Goal: Navigation & Orientation: Find specific page/section

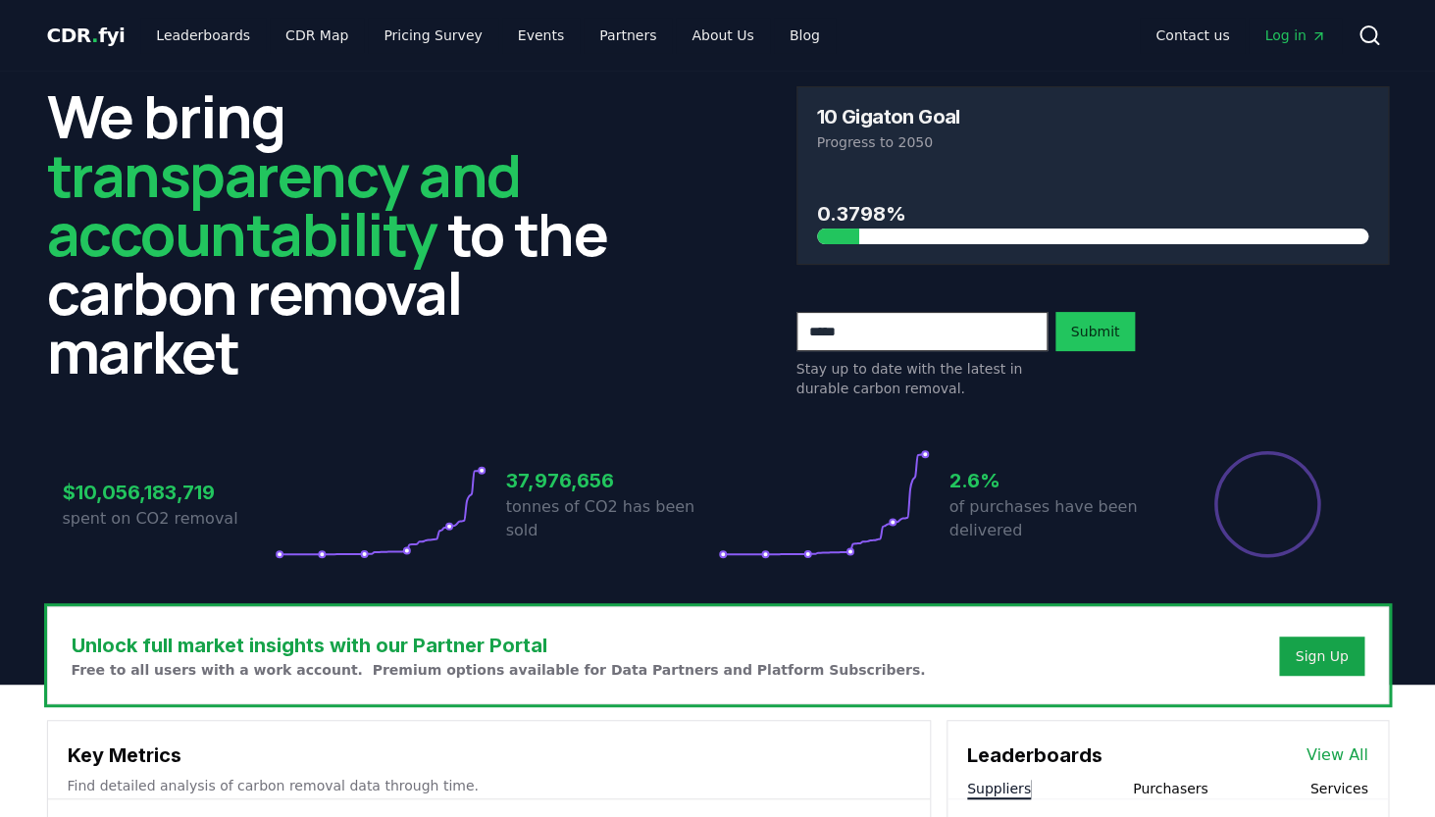
click at [893, 241] on div at bounding box center [1092, 236] width 551 height 16
click at [234, 29] on link "Leaderboards" at bounding box center [203, 35] width 126 height 35
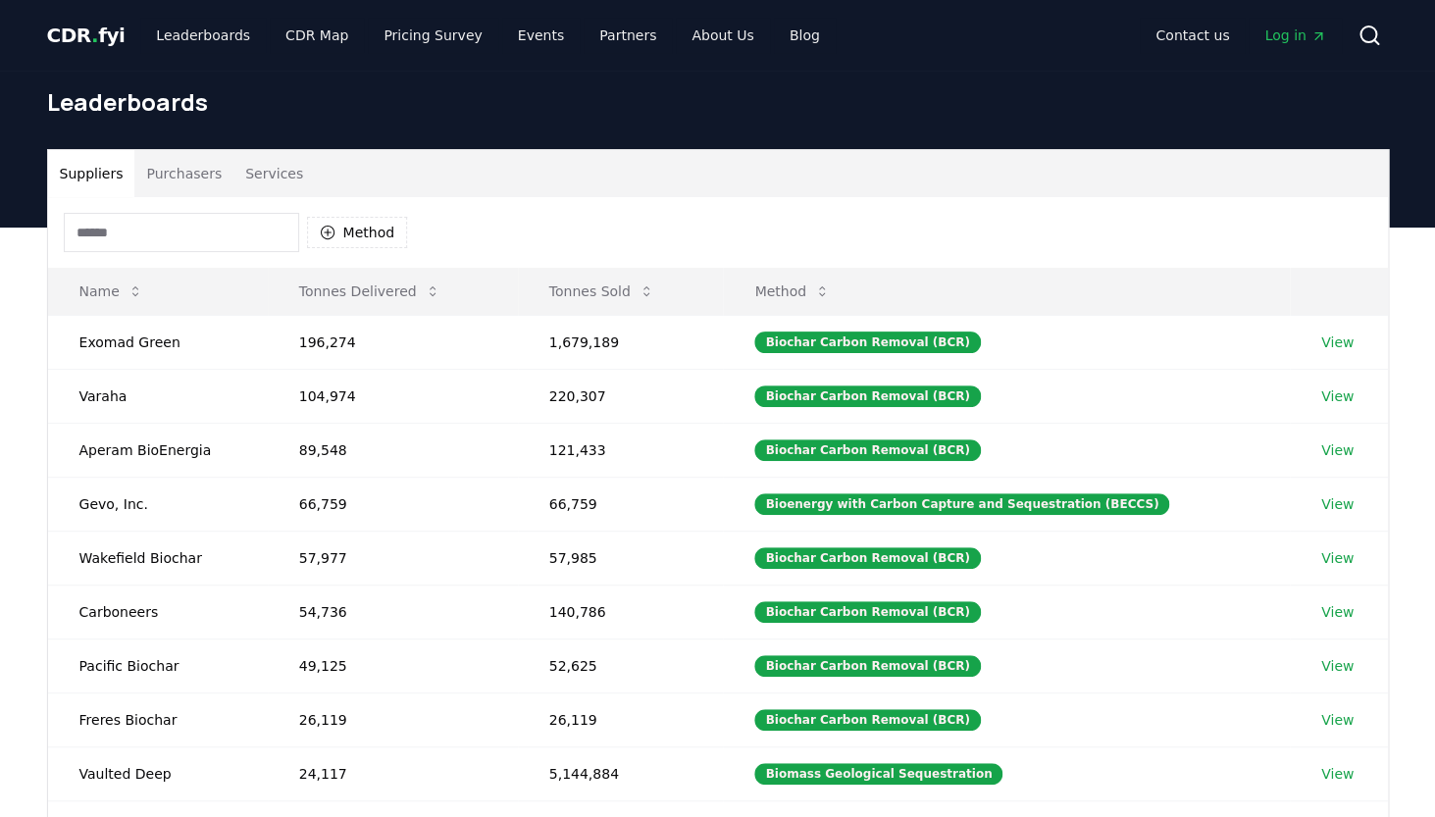
click at [206, 228] on input at bounding box center [181, 232] width 235 height 39
click at [328, 235] on icon "button" at bounding box center [327, 233] width 14 height 14
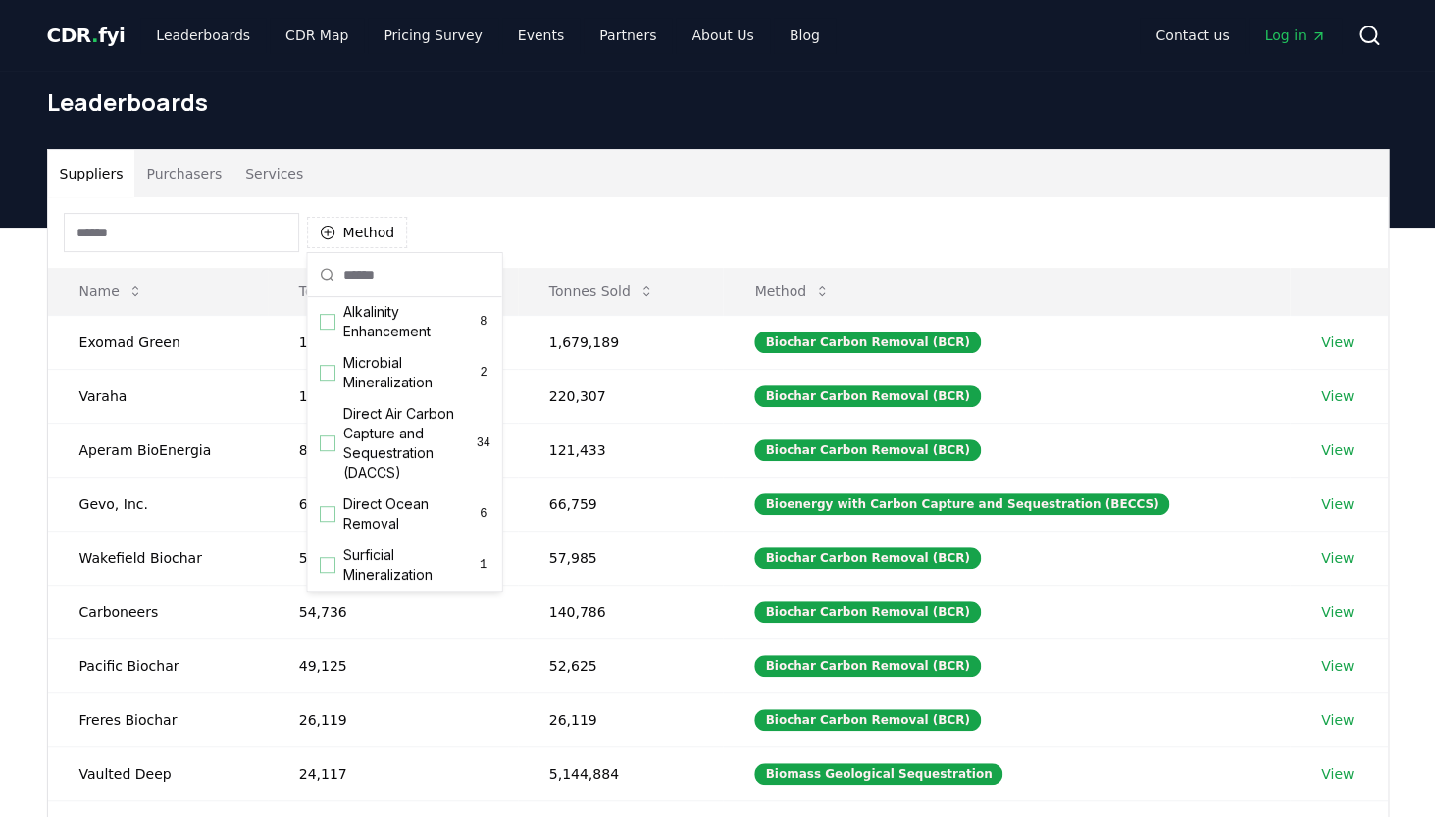
scroll to position [434, 0]
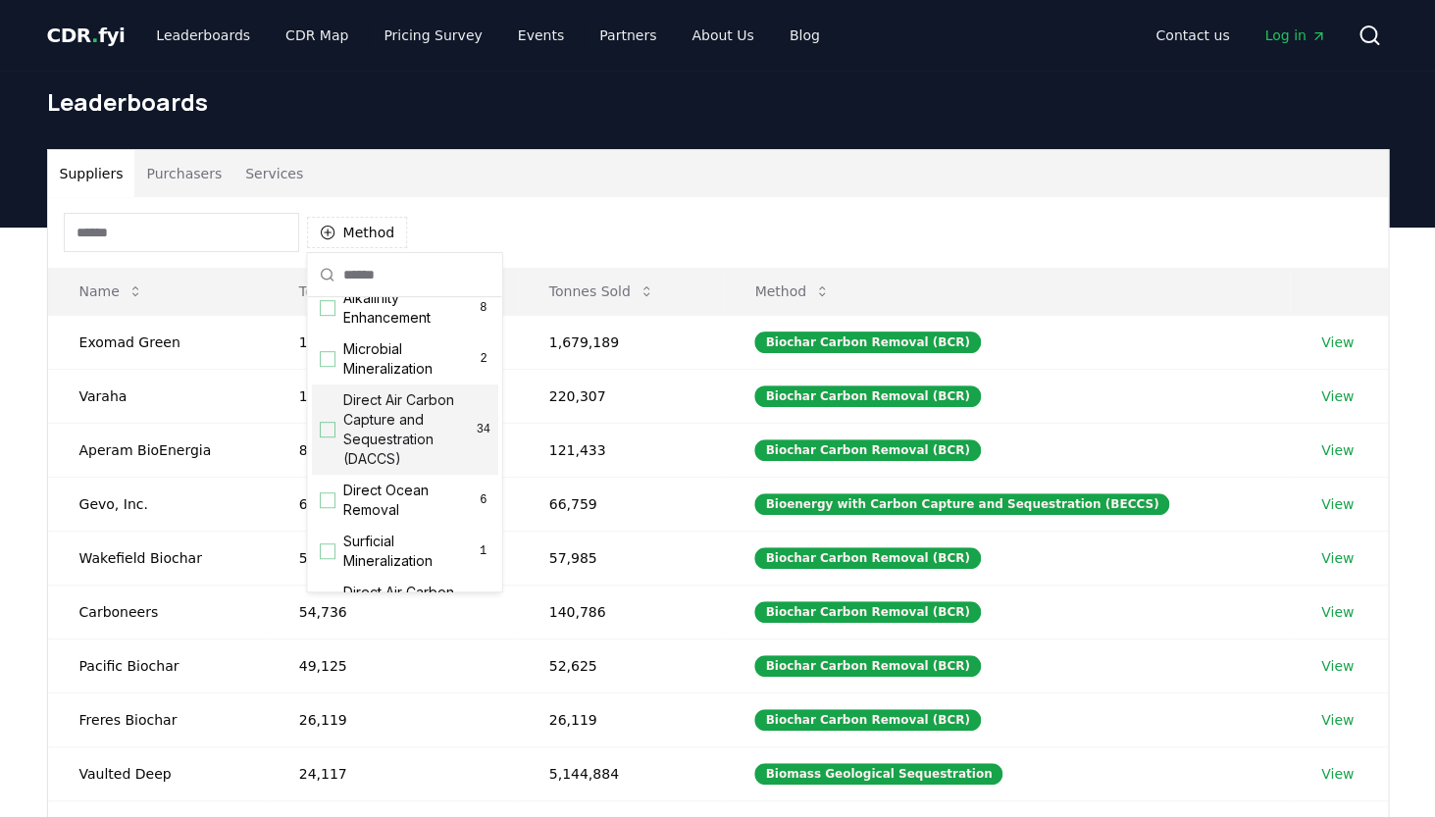
click at [325, 437] on div "Suggestions" at bounding box center [328, 430] width 16 height 16
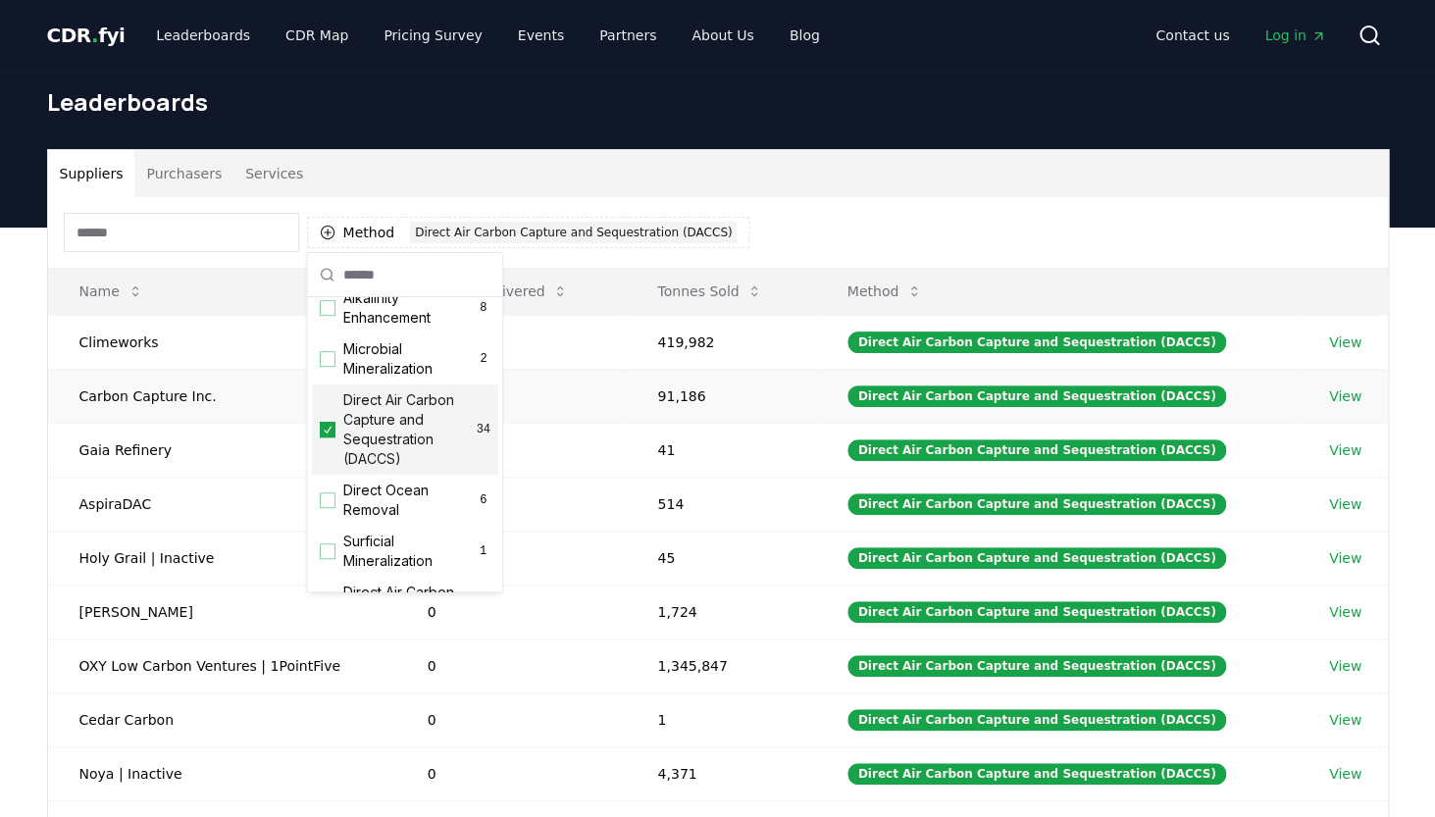
click at [524, 414] on td "237" at bounding box center [511, 396] width 230 height 54
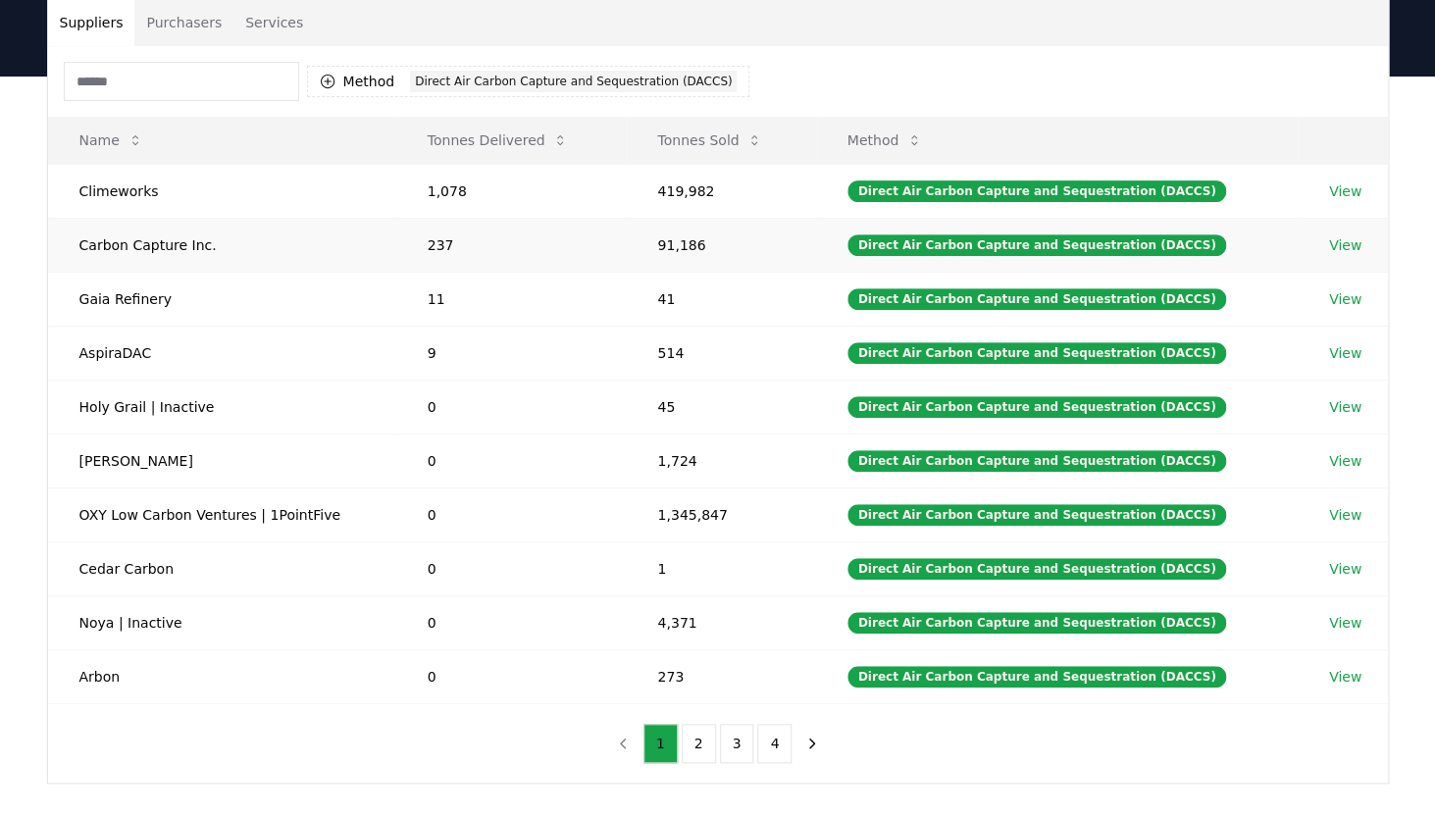
scroll to position [145, 0]
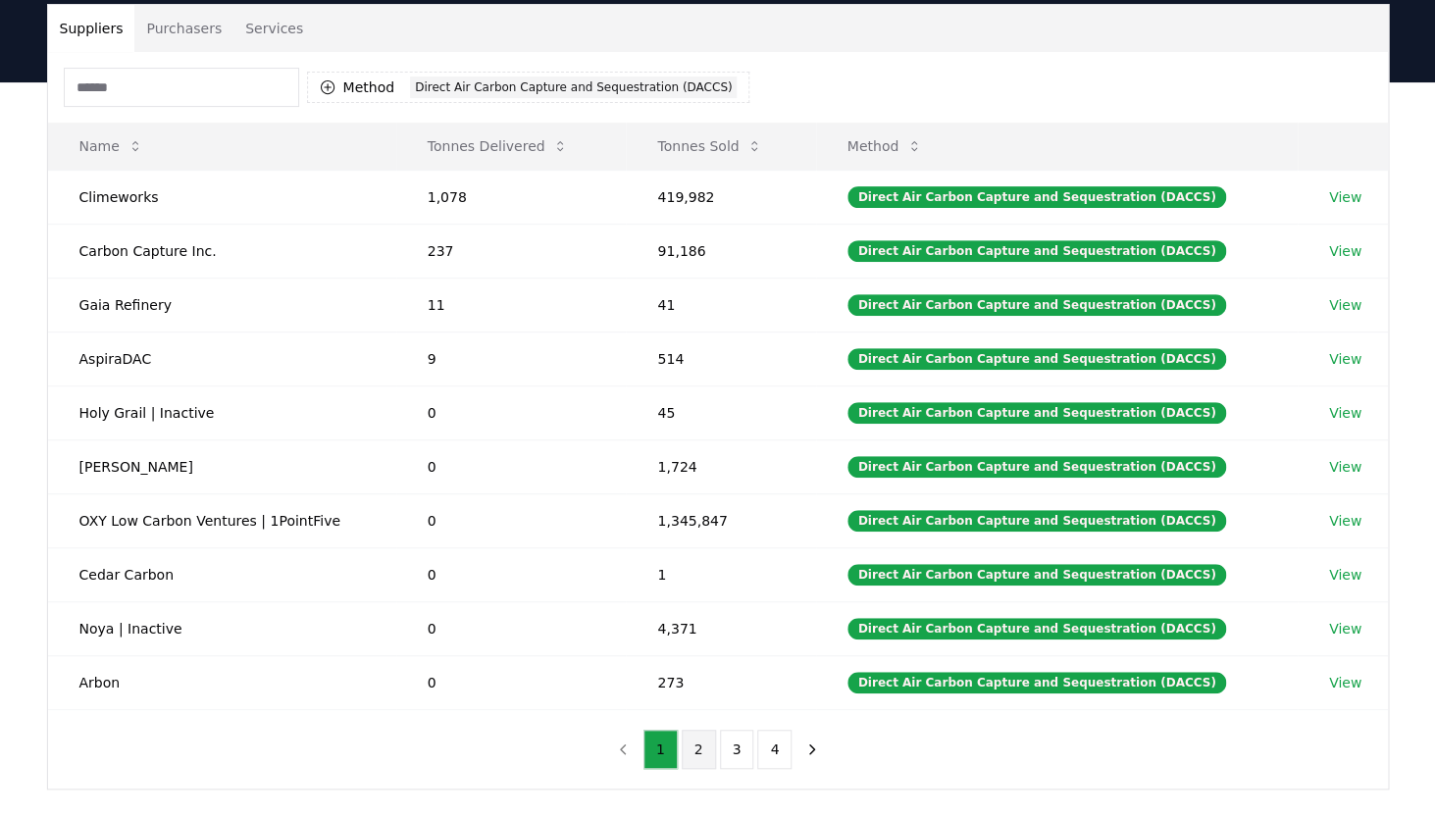
click at [697, 737] on button "2" at bounding box center [699, 749] width 34 height 39
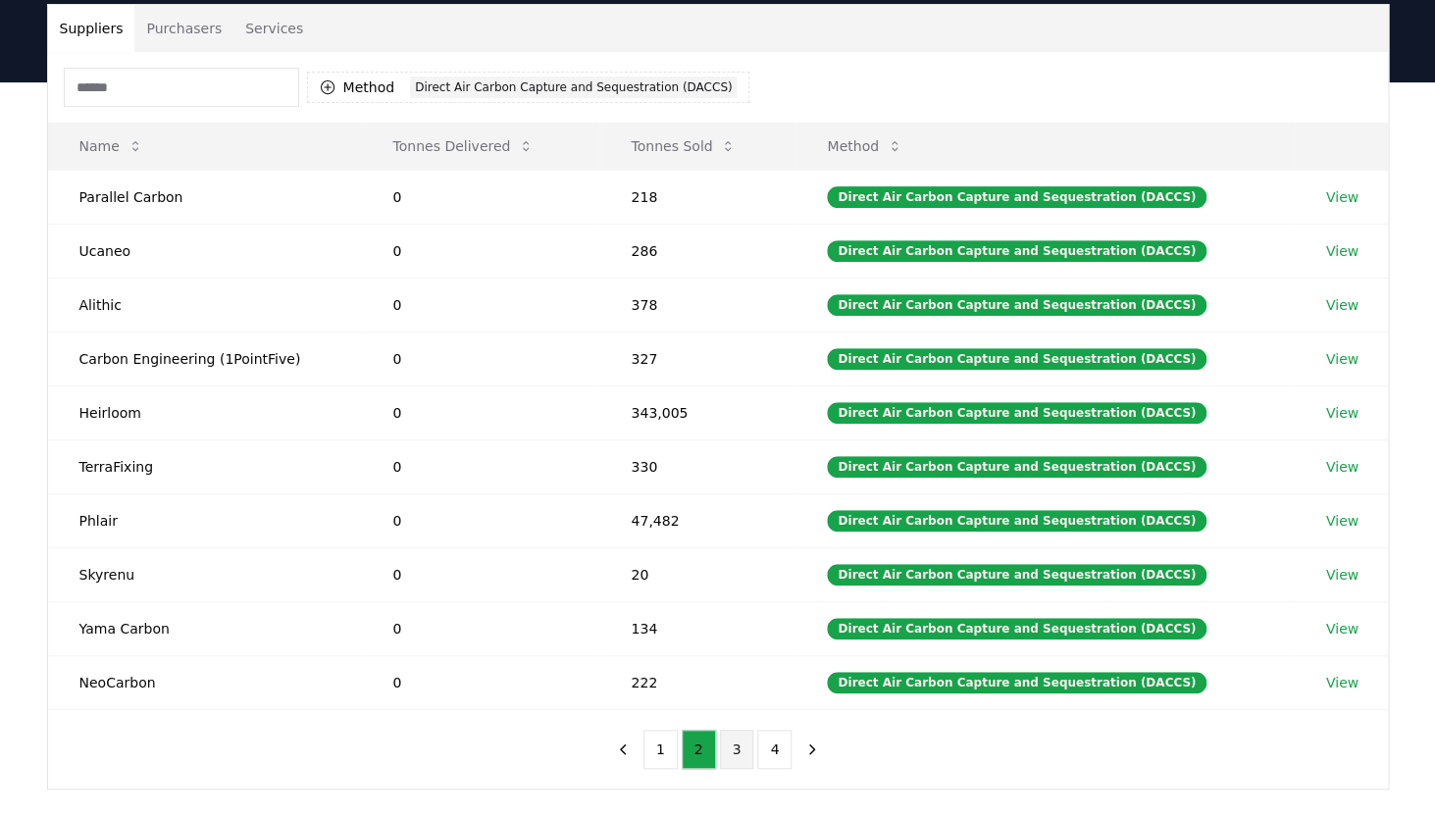
click at [739, 740] on button "3" at bounding box center [737, 749] width 34 height 39
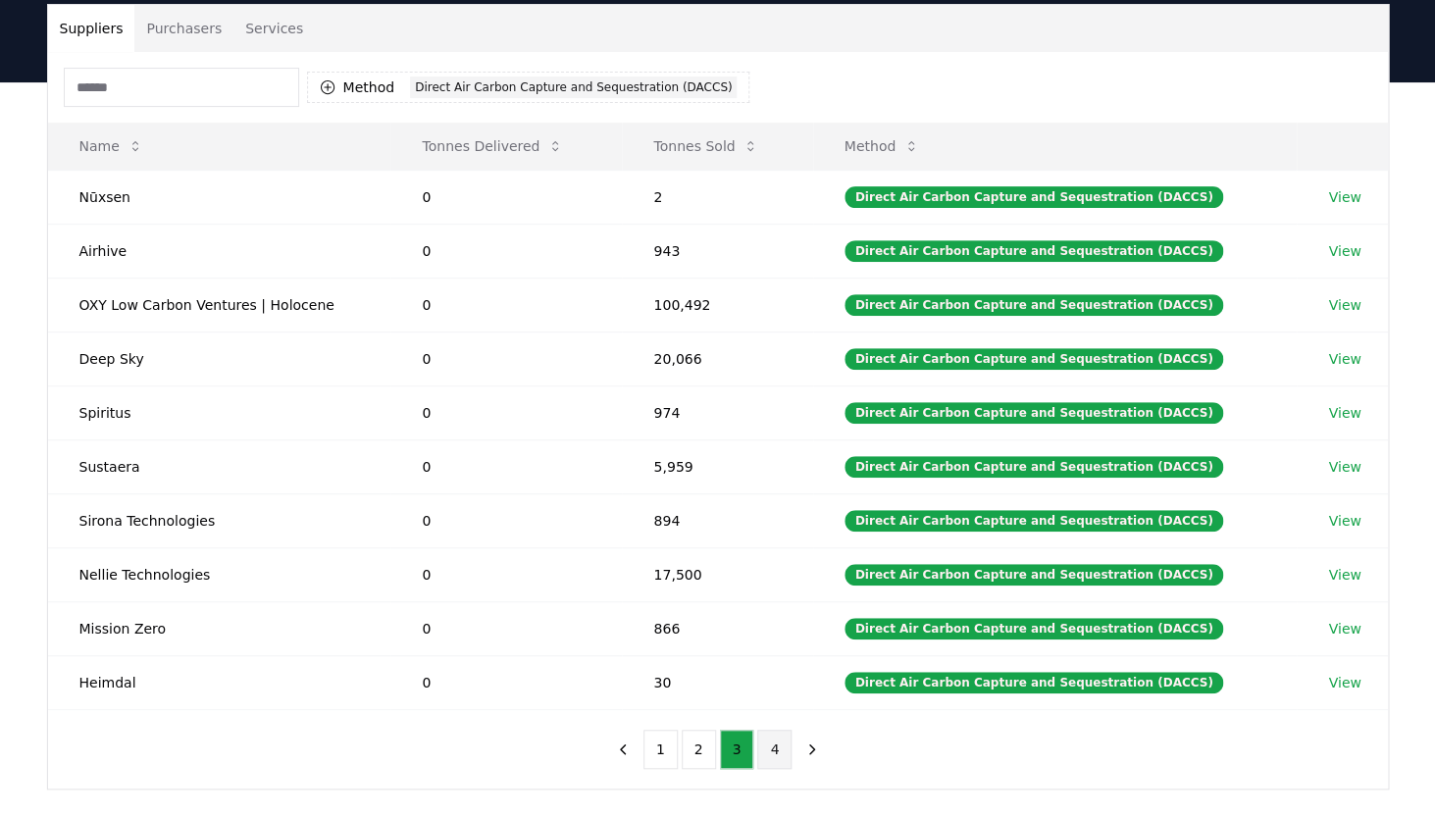
click at [768, 744] on button "4" at bounding box center [774, 749] width 34 height 39
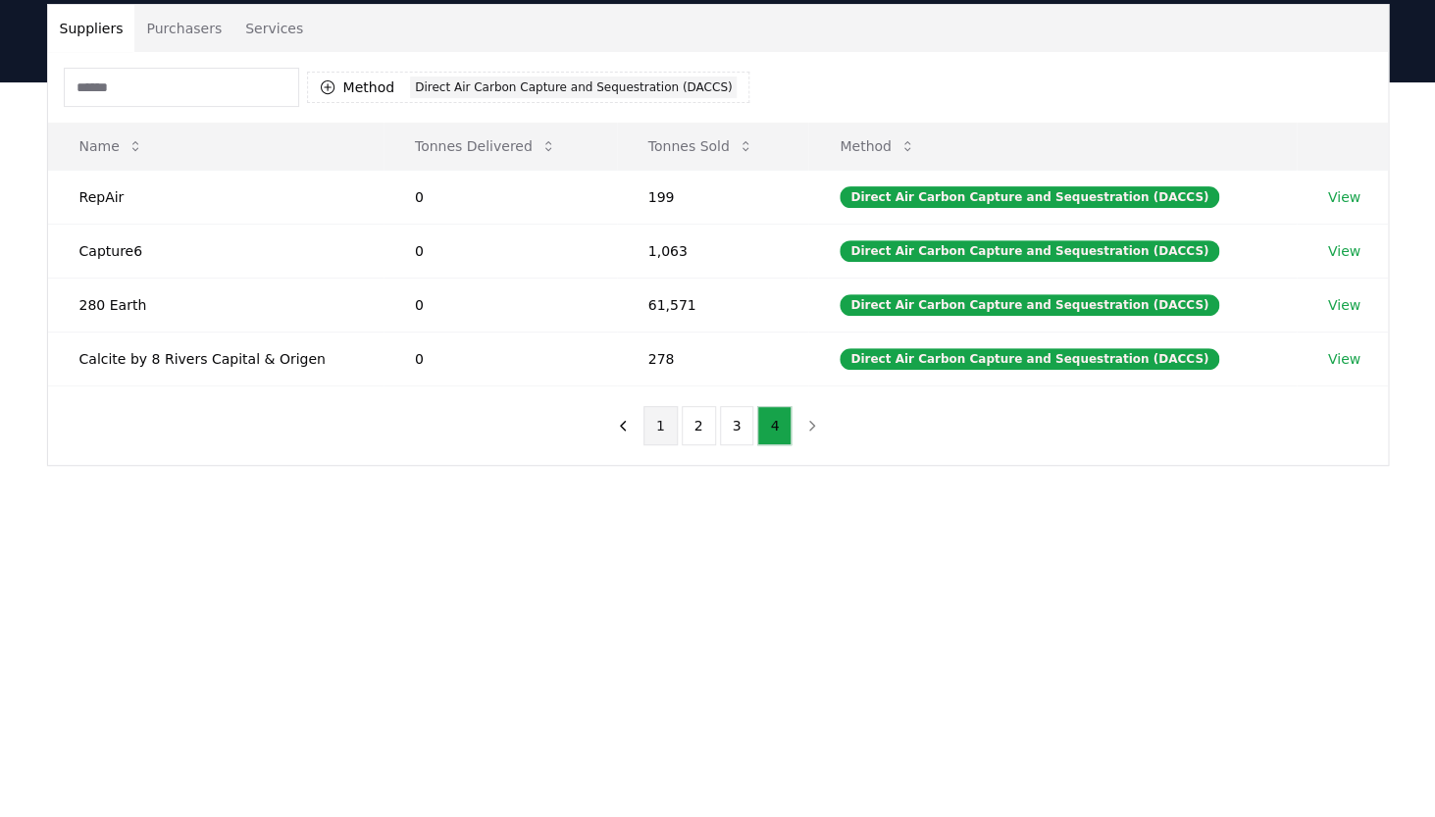
click at [653, 423] on button "1" at bounding box center [660, 425] width 34 height 39
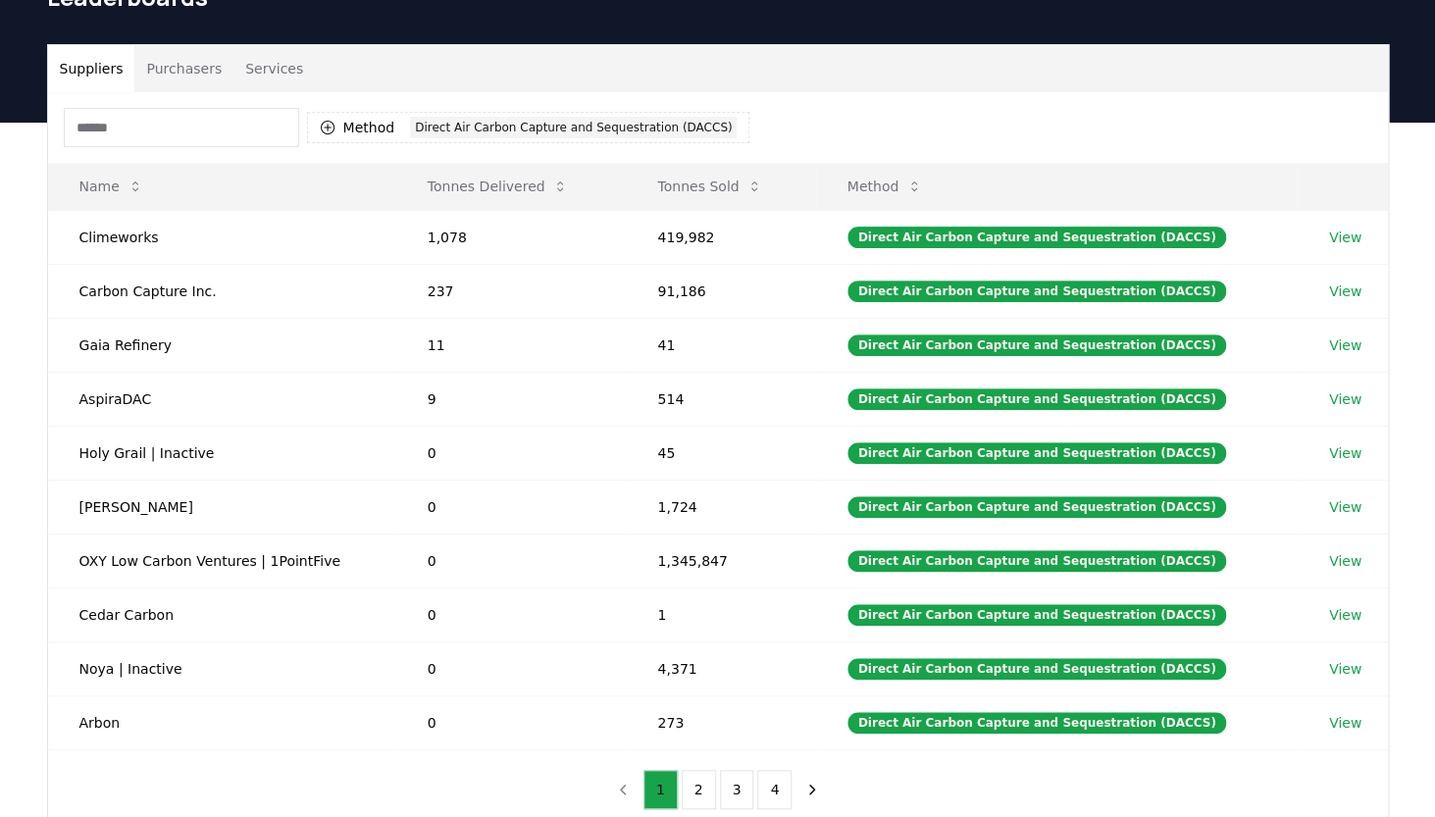
scroll to position [80, 0]
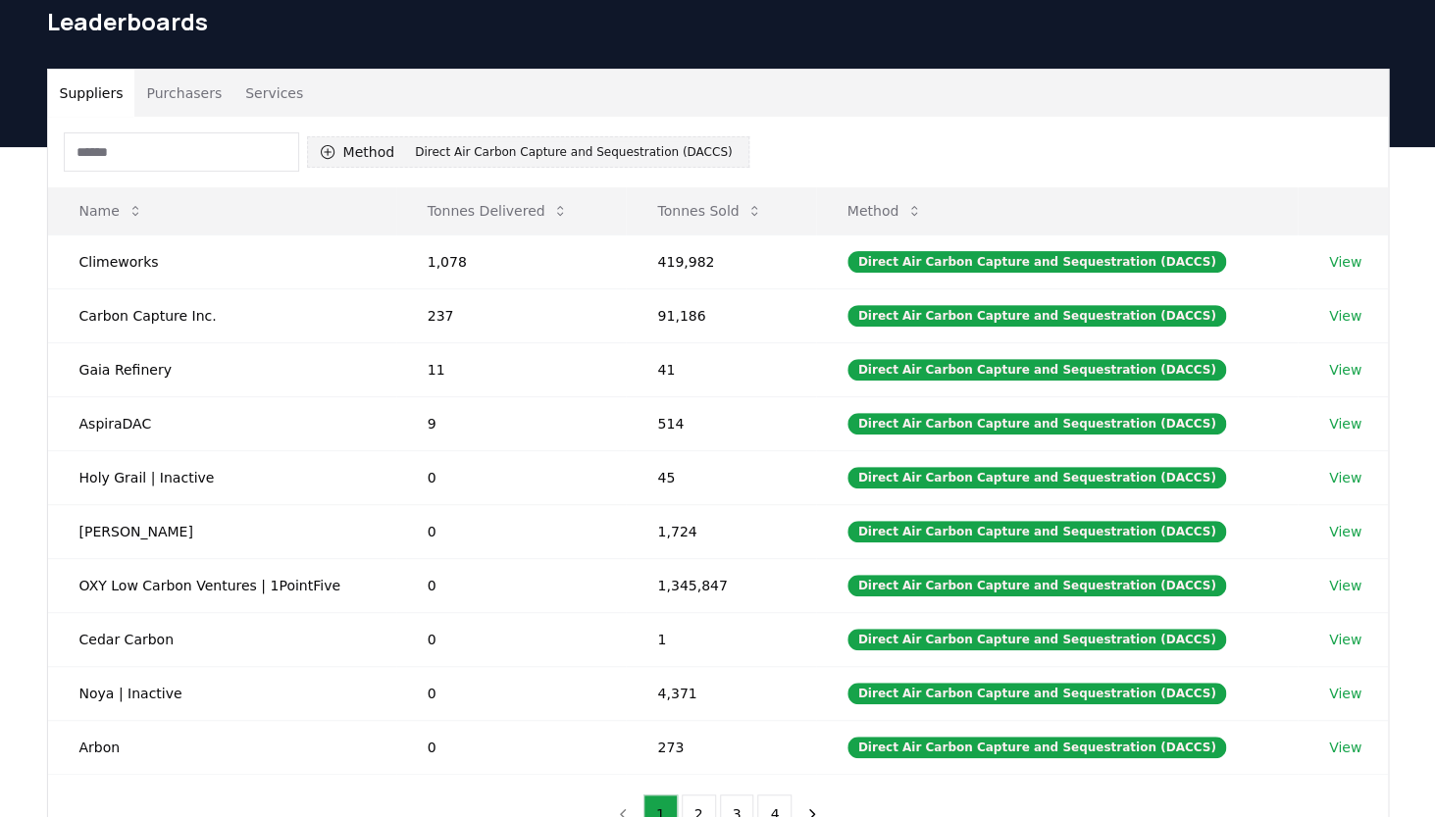
click at [337, 158] on button "Method 1 Direct Air Carbon Capture and Sequestration (DACCS)" at bounding box center [528, 151] width 443 height 31
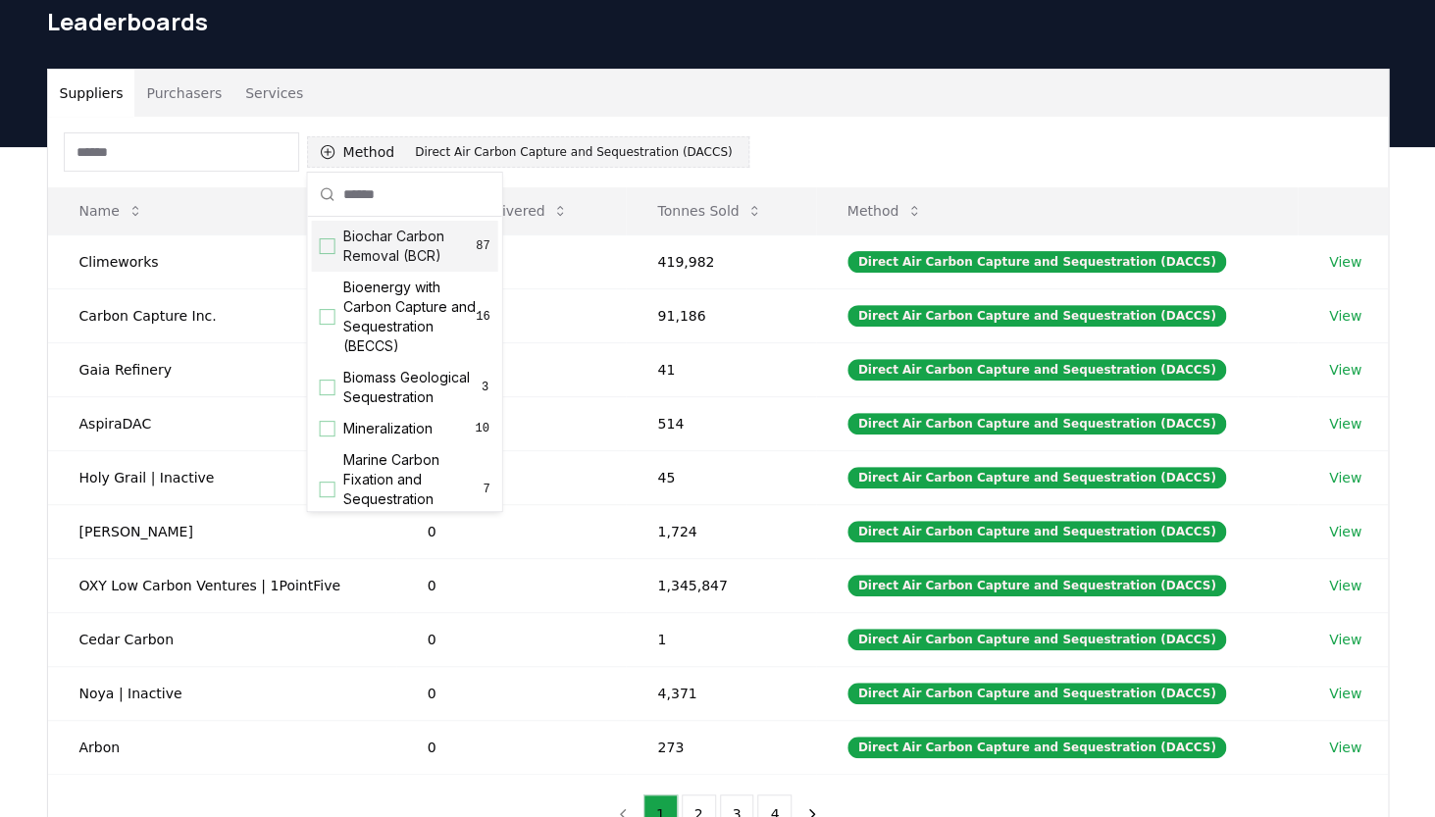
click at [501, 148] on div "Direct Air Carbon Capture and Sequestration (DACCS)" at bounding box center [573, 152] width 327 height 22
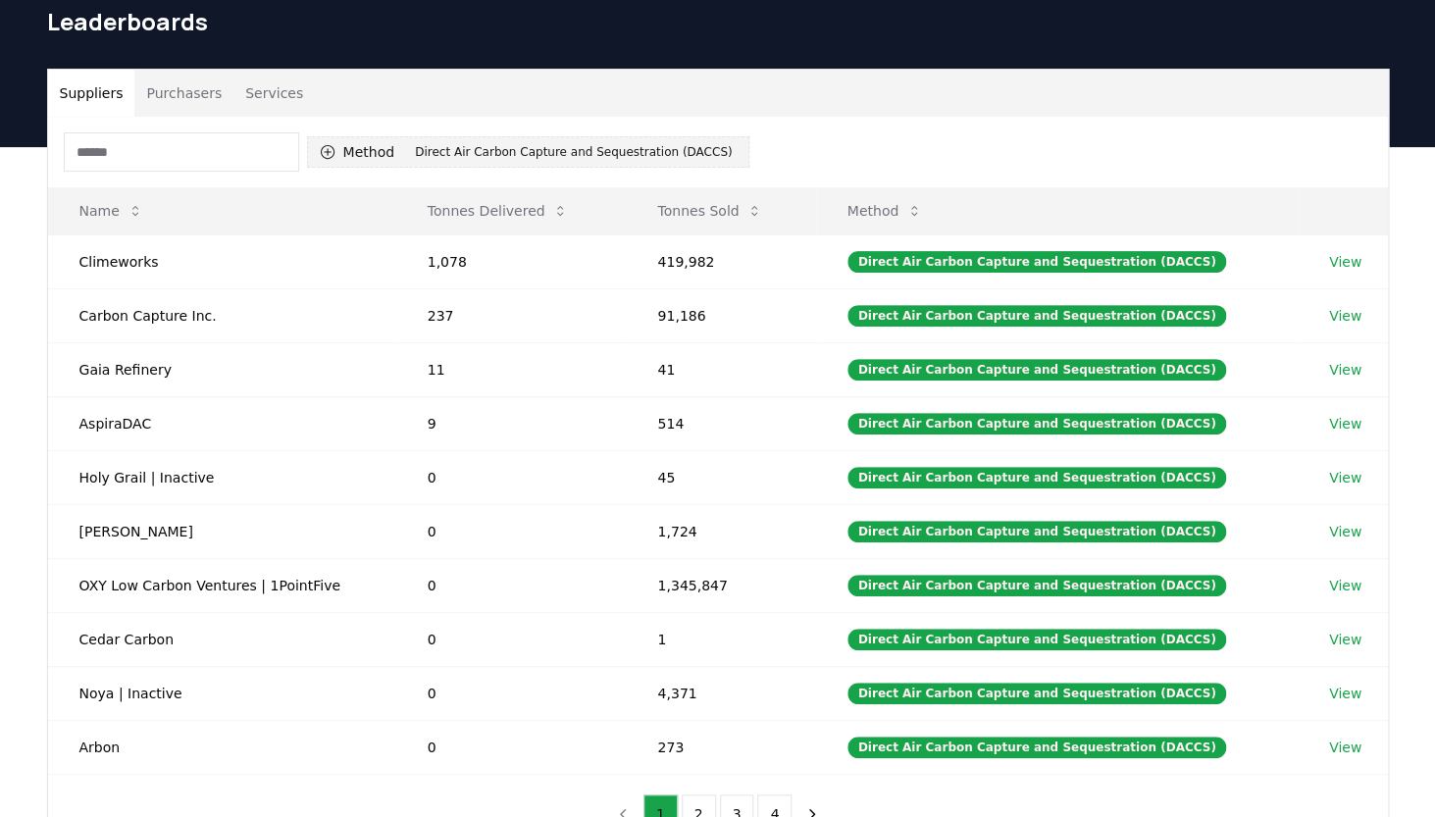
click at [497, 149] on div "Direct Air Carbon Capture and Sequestration (DACCS)" at bounding box center [573, 152] width 327 height 22
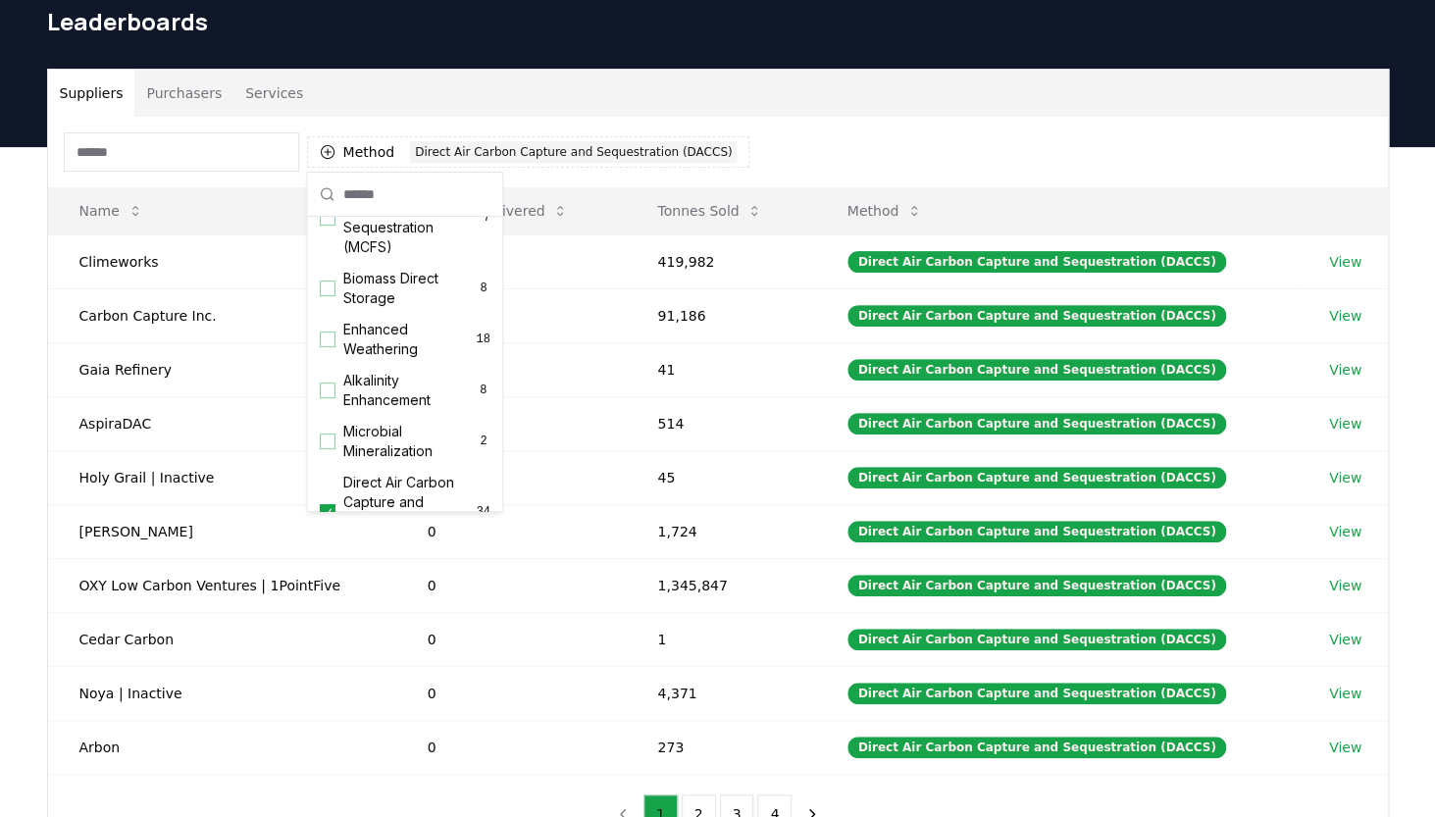
scroll to position [409, 0]
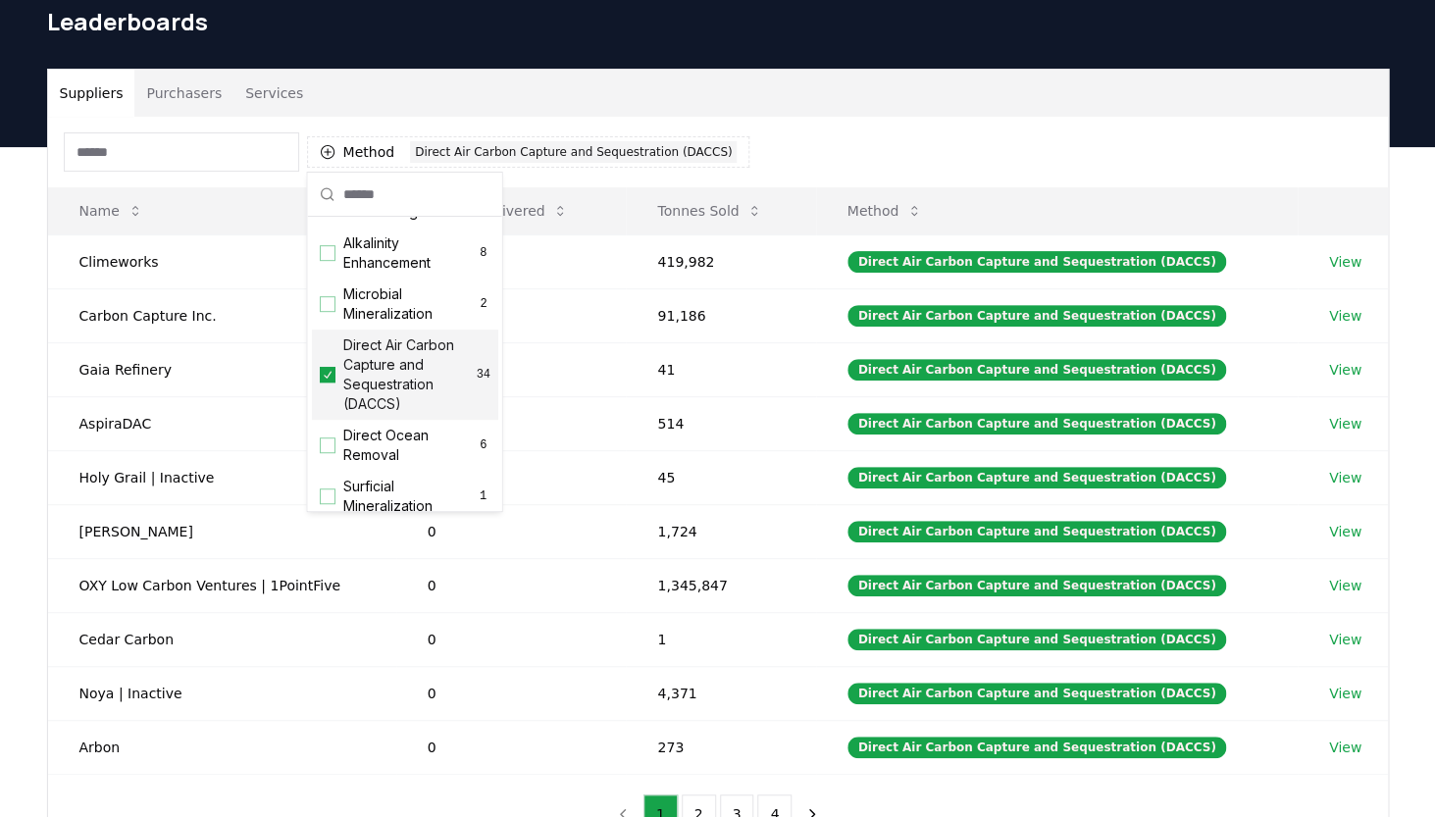
click at [328, 373] on icon "Suggestions" at bounding box center [328, 375] width 14 height 16
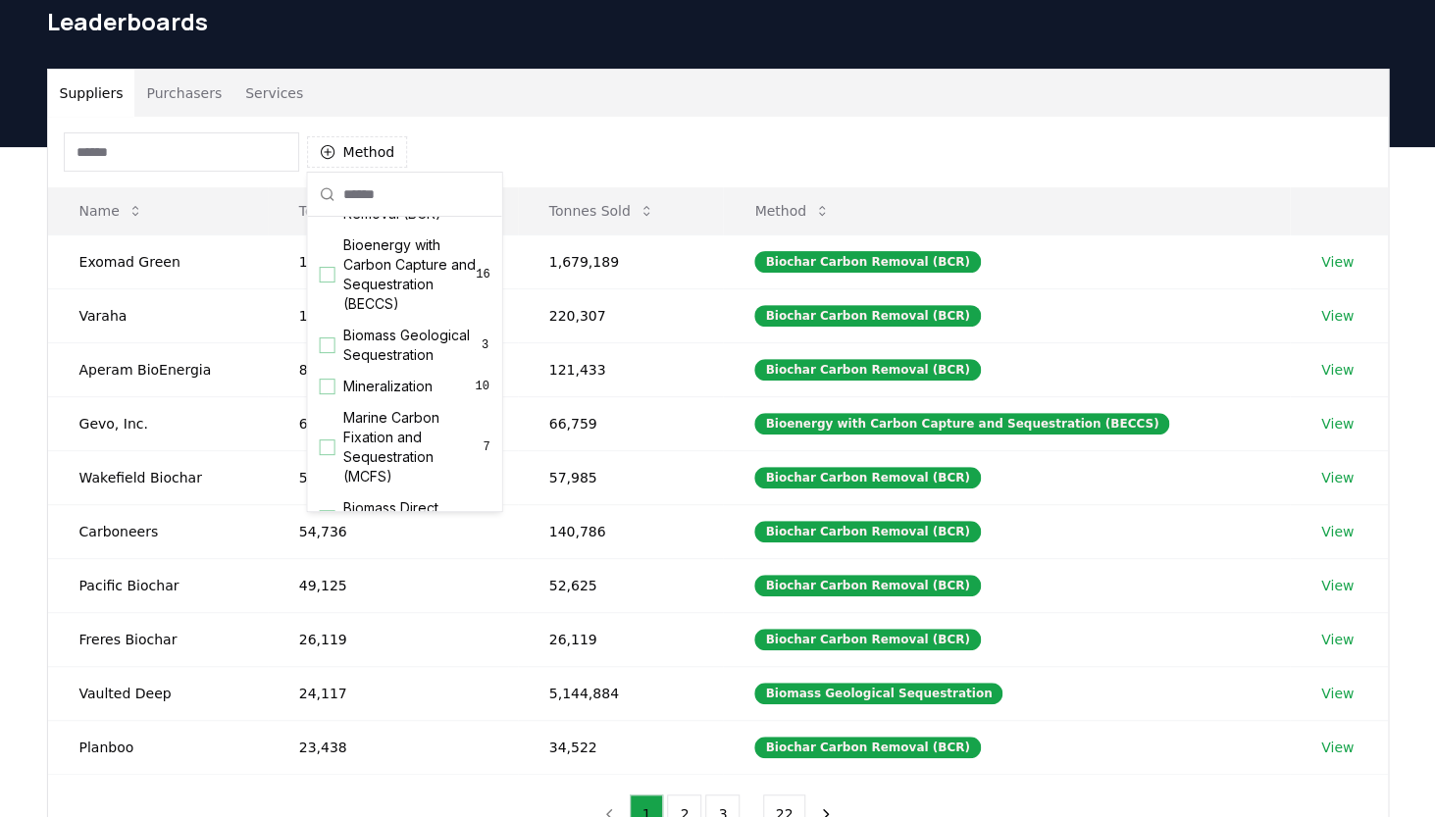
scroll to position [0, 0]
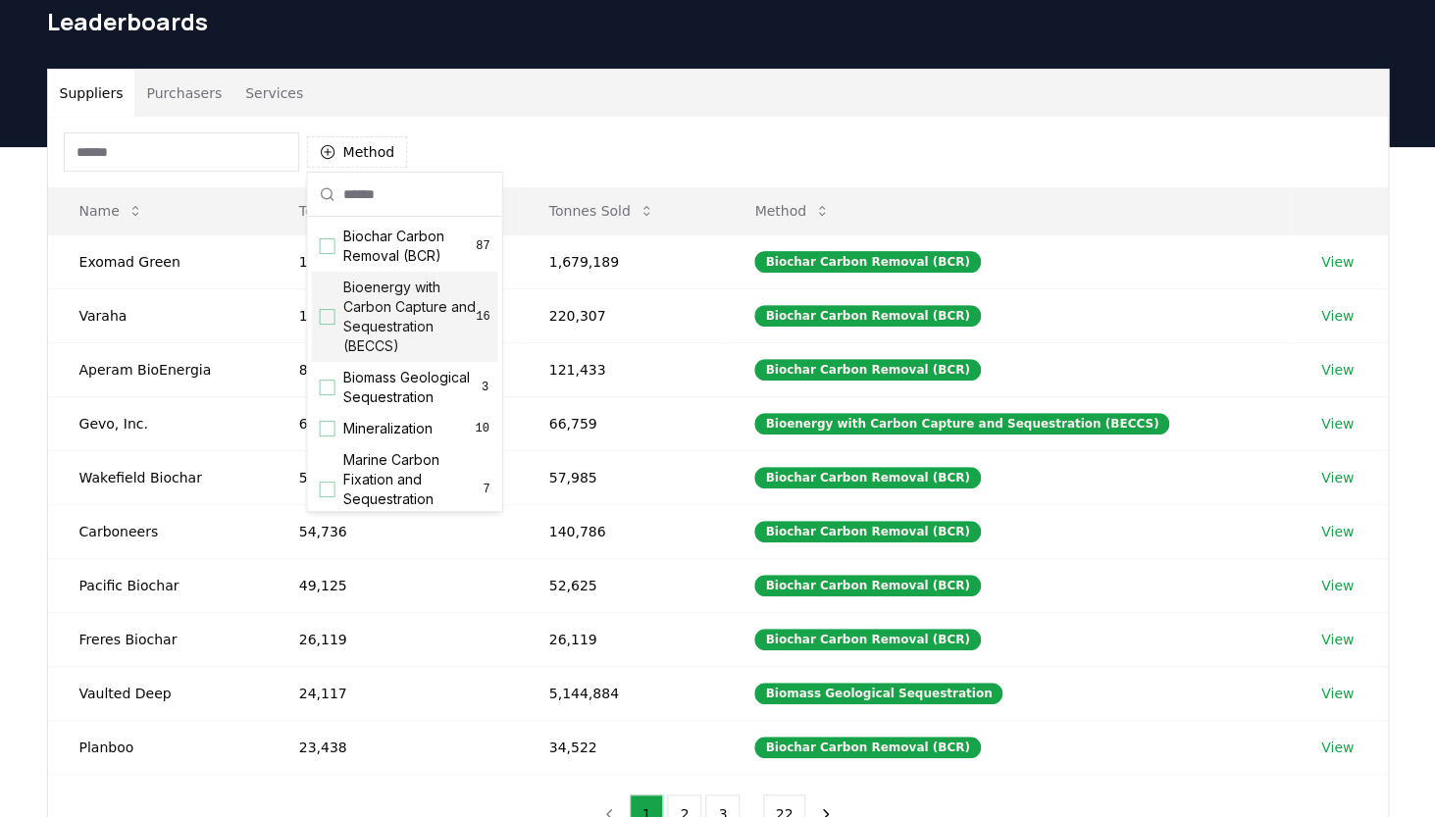
click at [328, 318] on div "Suggestions" at bounding box center [328, 317] width 16 height 16
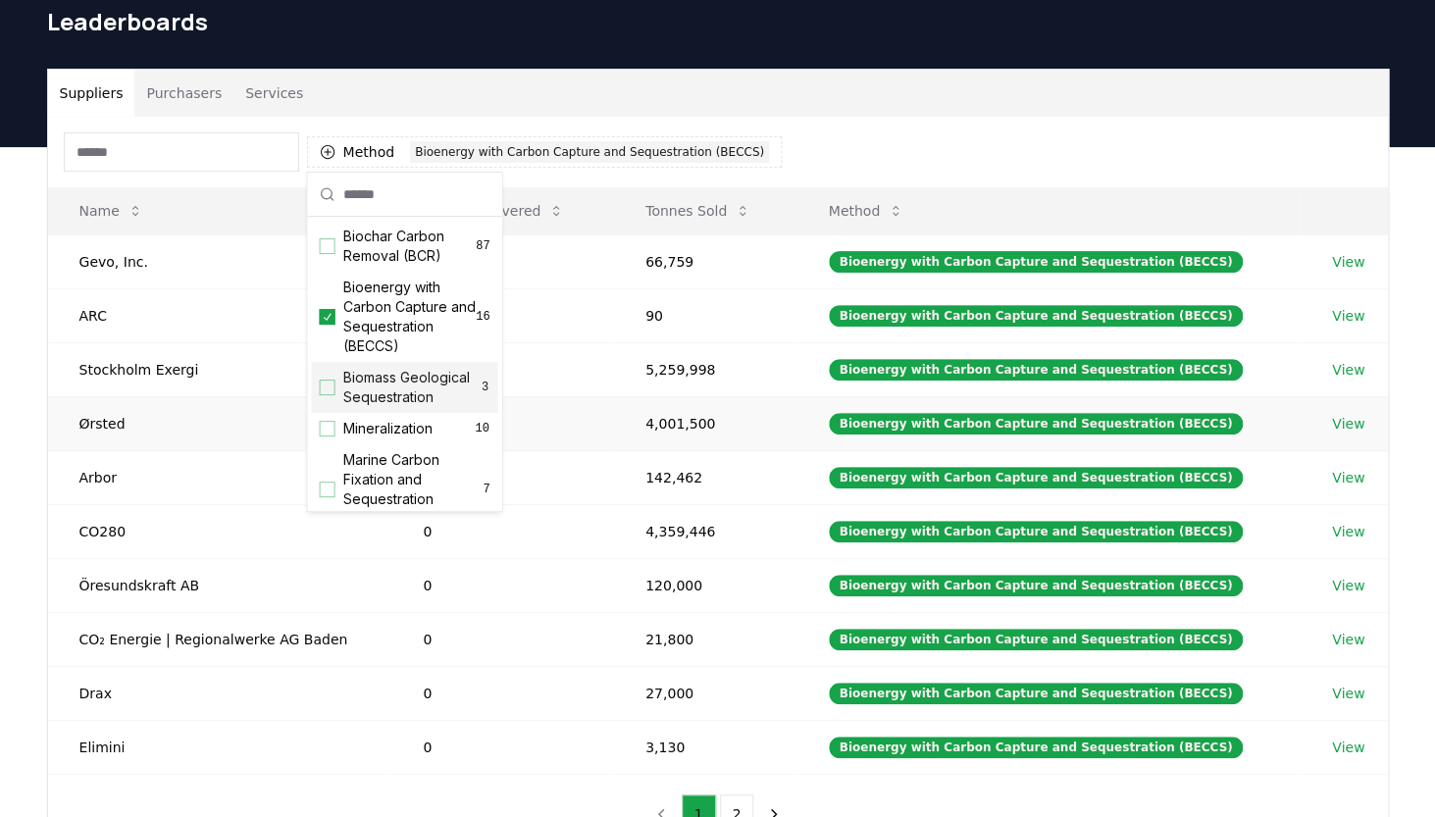
click at [606, 404] on td "0" at bounding box center [502, 423] width 223 height 54
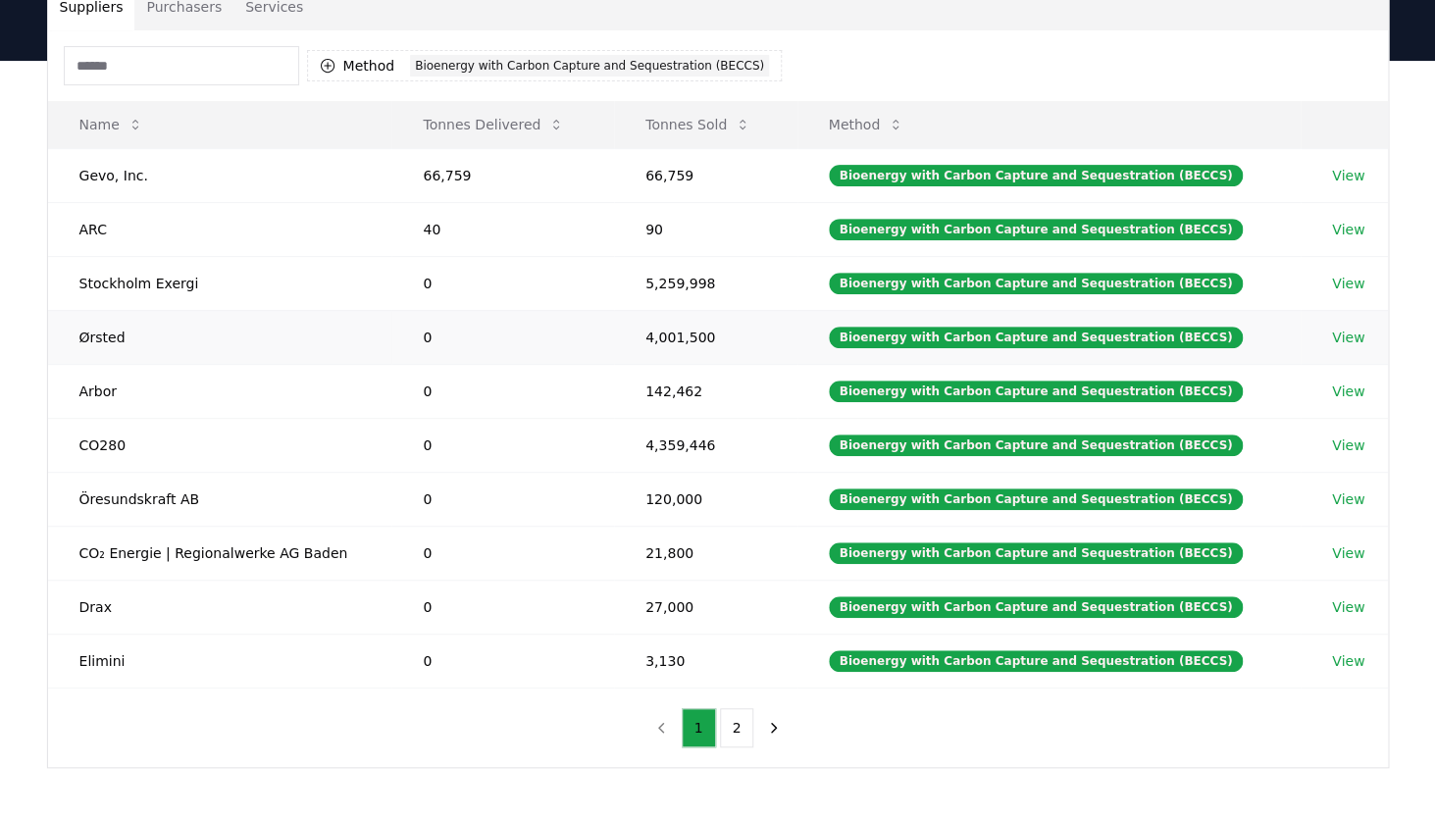
scroll to position [186, 0]
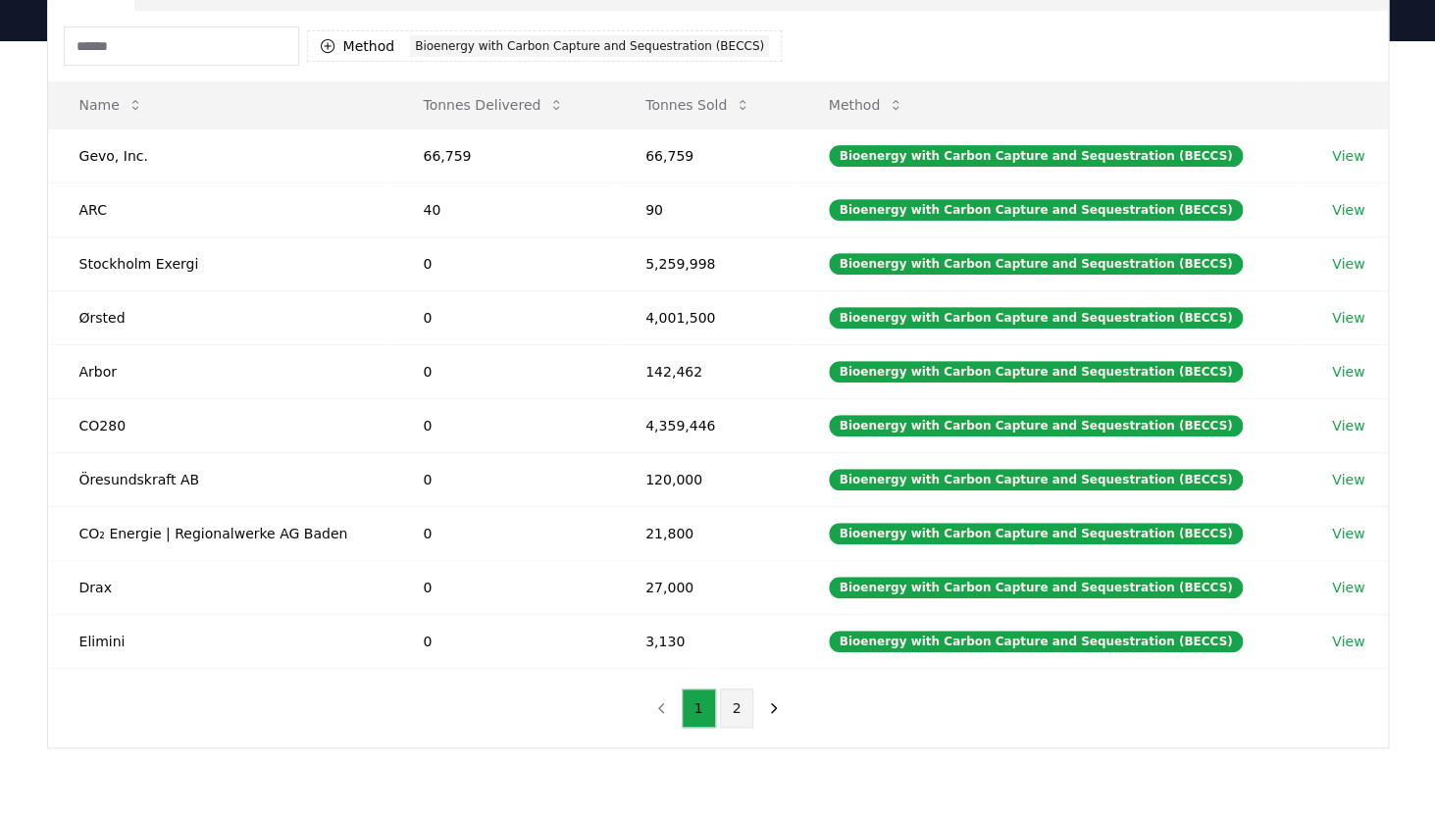
click at [744, 713] on button "2" at bounding box center [737, 707] width 34 height 39
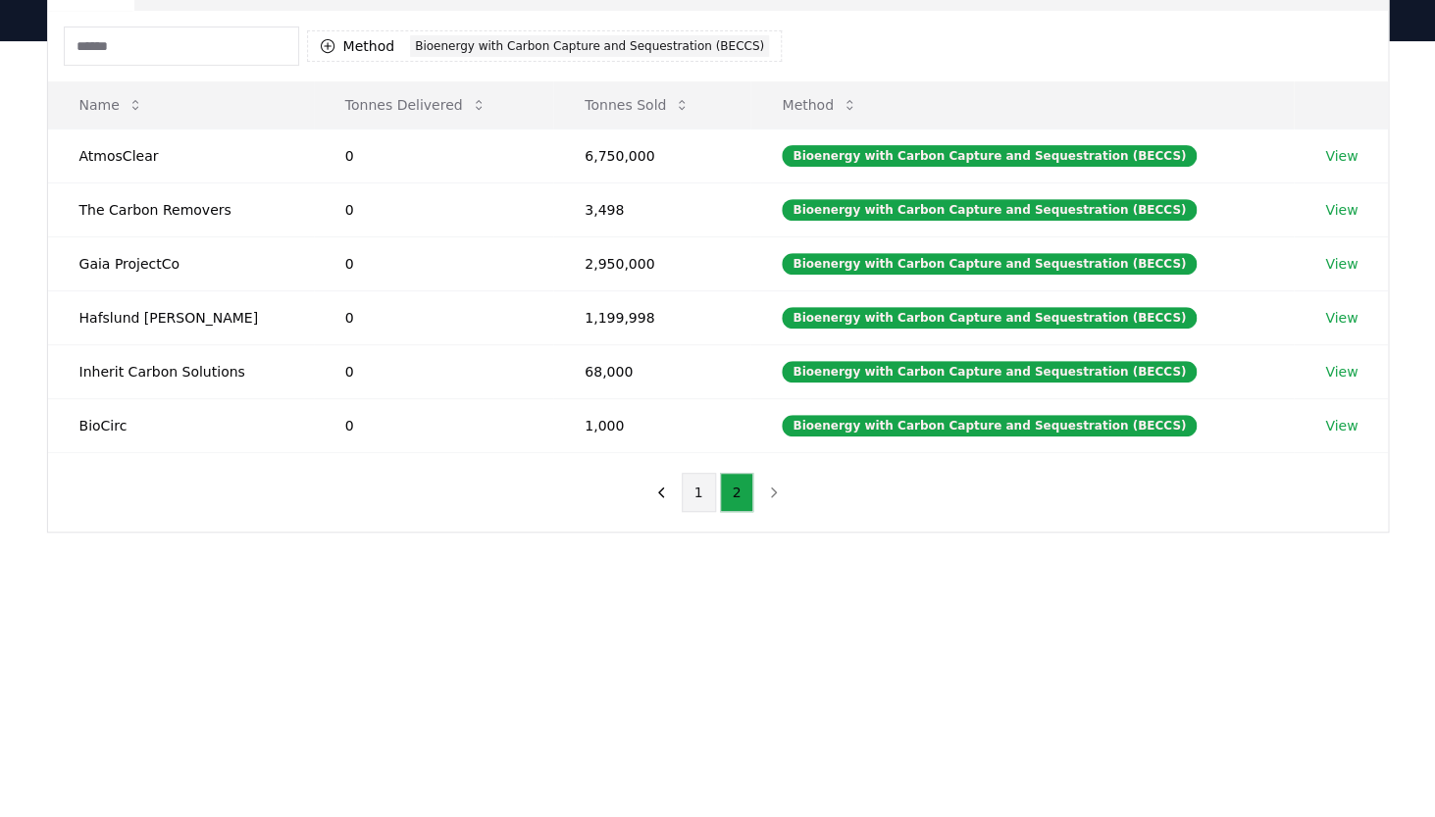
click at [693, 499] on button "1" at bounding box center [699, 492] width 34 height 39
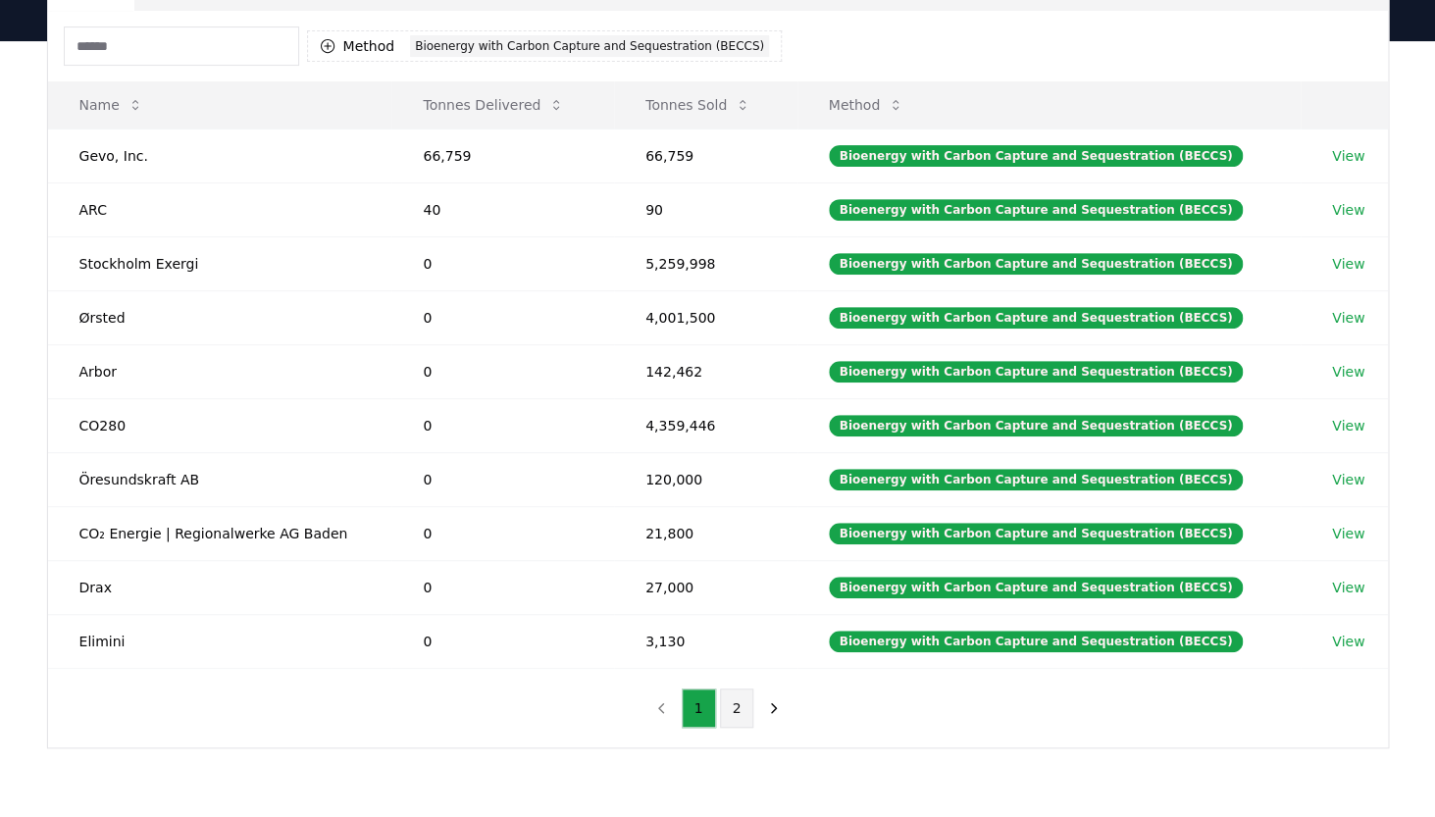
click at [727, 689] on button "2" at bounding box center [737, 707] width 34 height 39
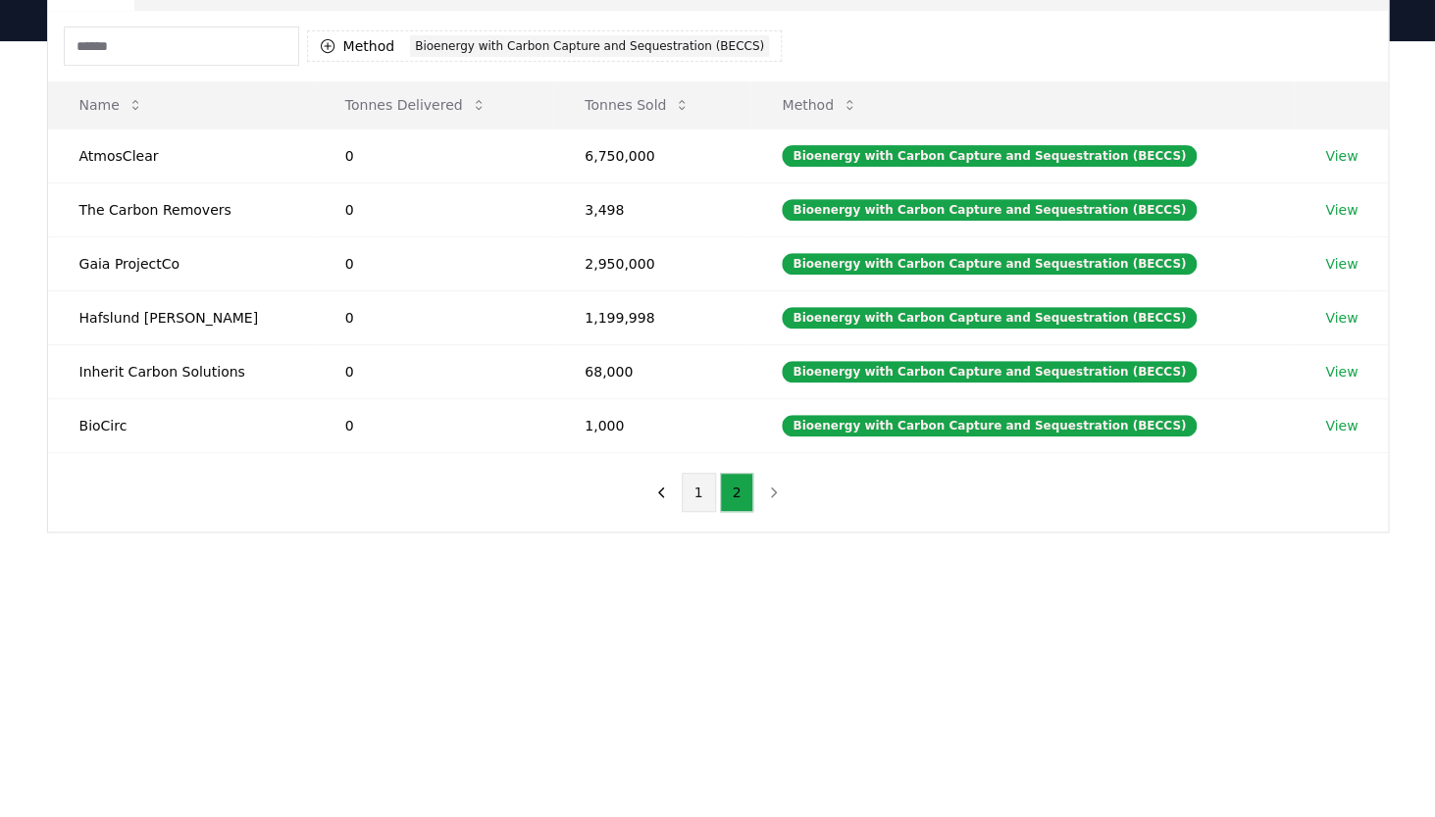
click at [701, 496] on button "1" at bounding box center [699, 492] width 34 height 39
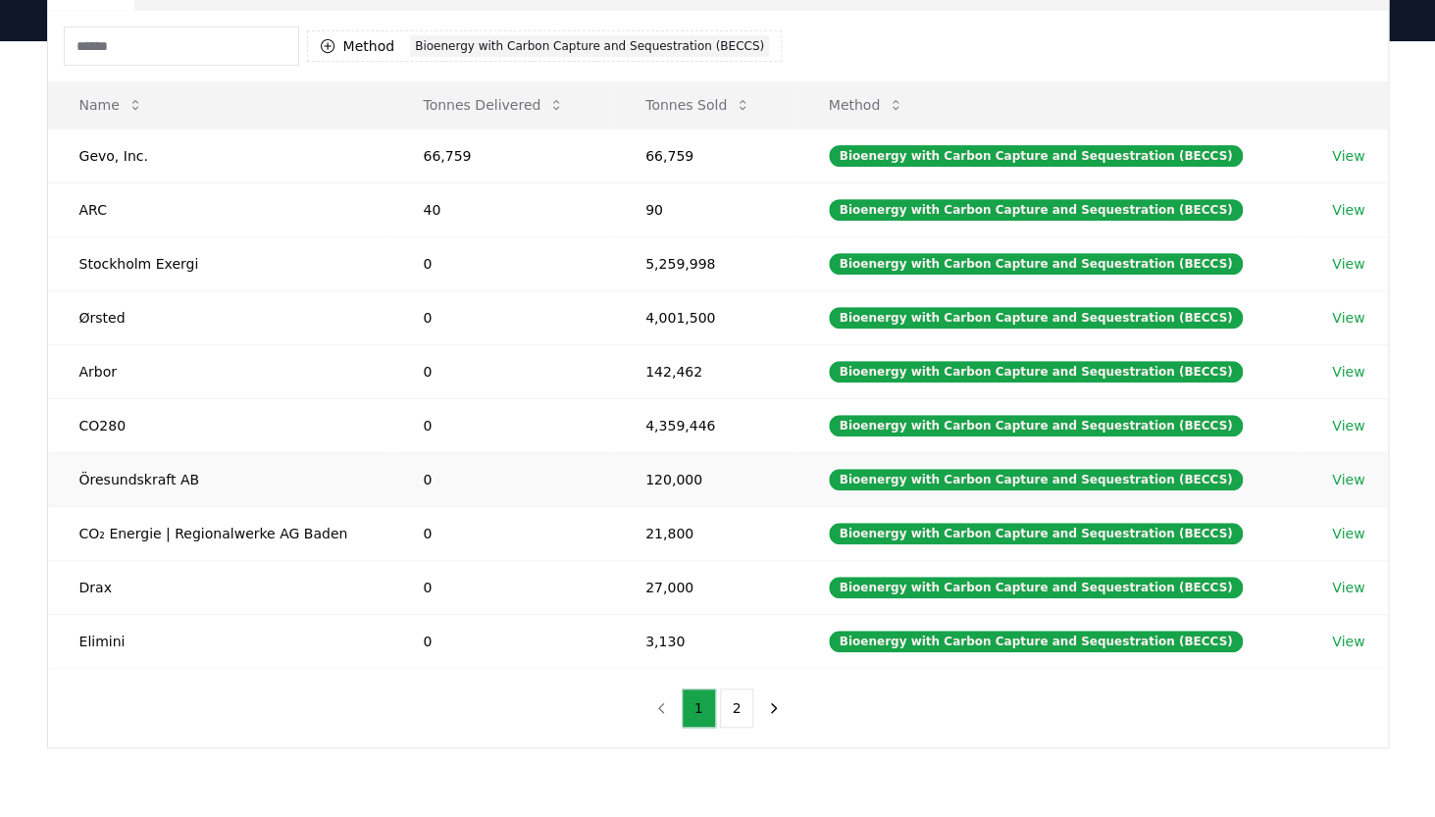
scroll to position [0, 0]
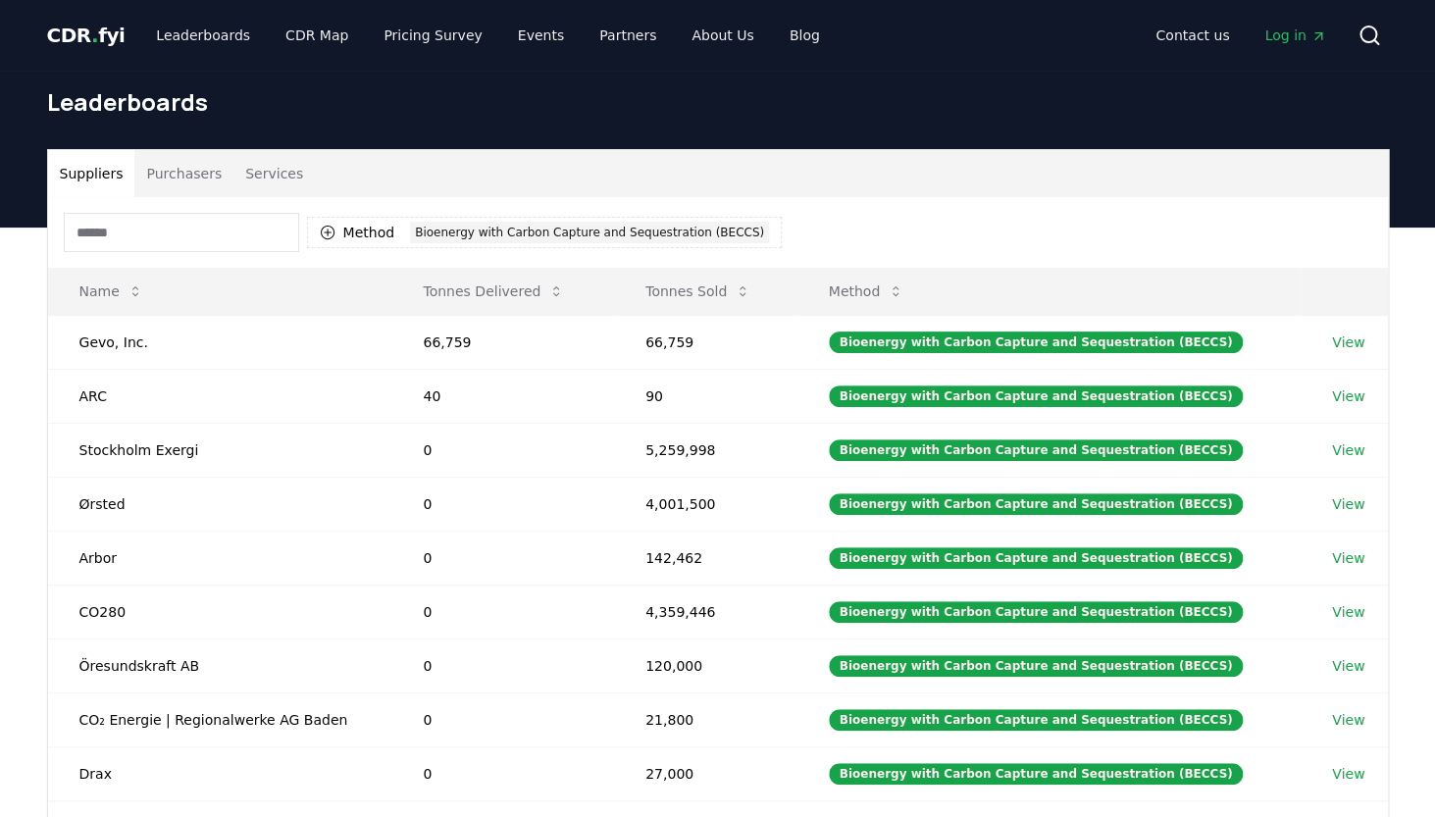
click at [47, 49] on link "CDR . fyi" at bounding box center [86, 35] width 78 height 27
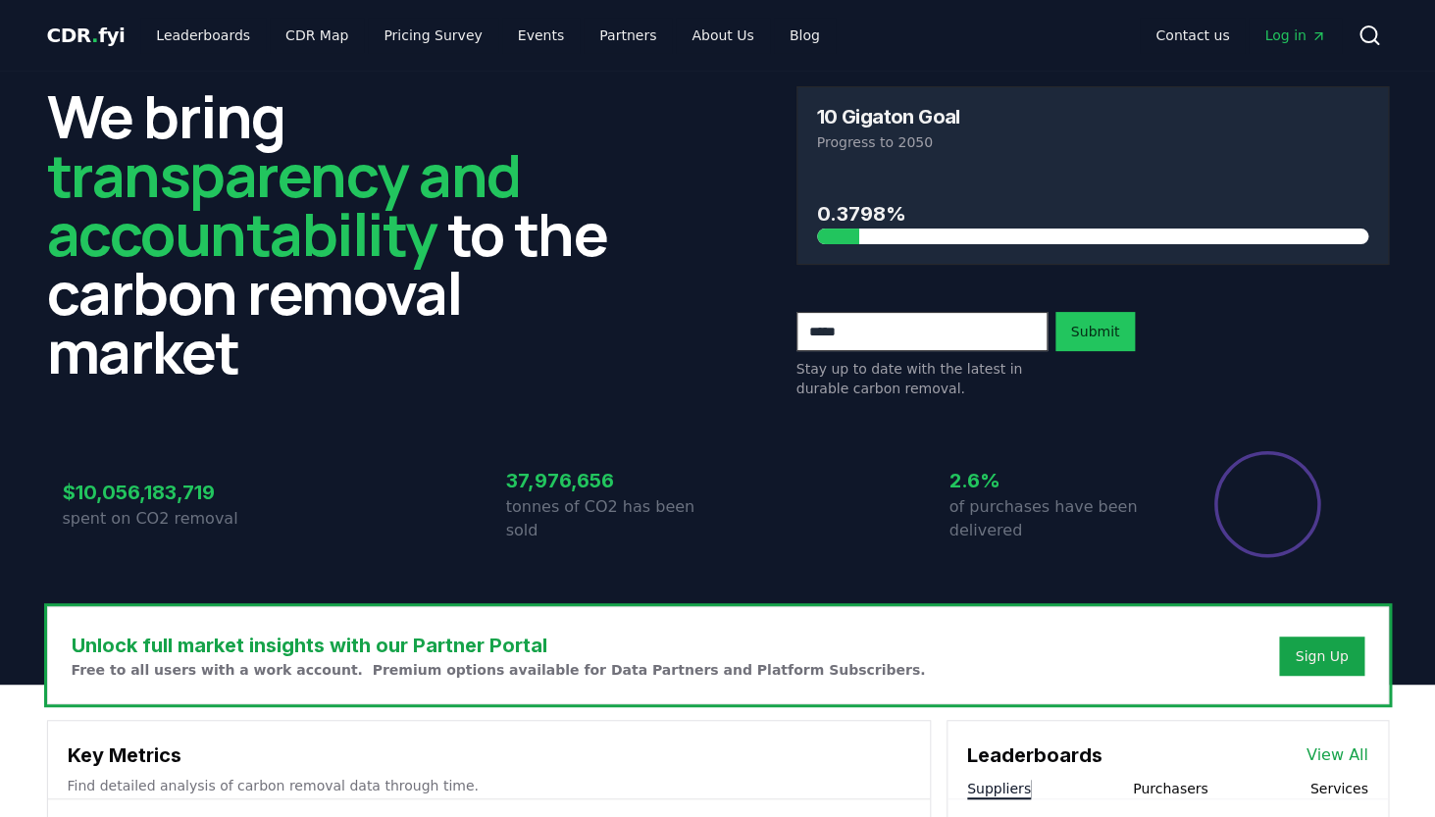
click at [53, 49] on link "CDR . fyi" at bounding box center [86, 35] width 78 height 27
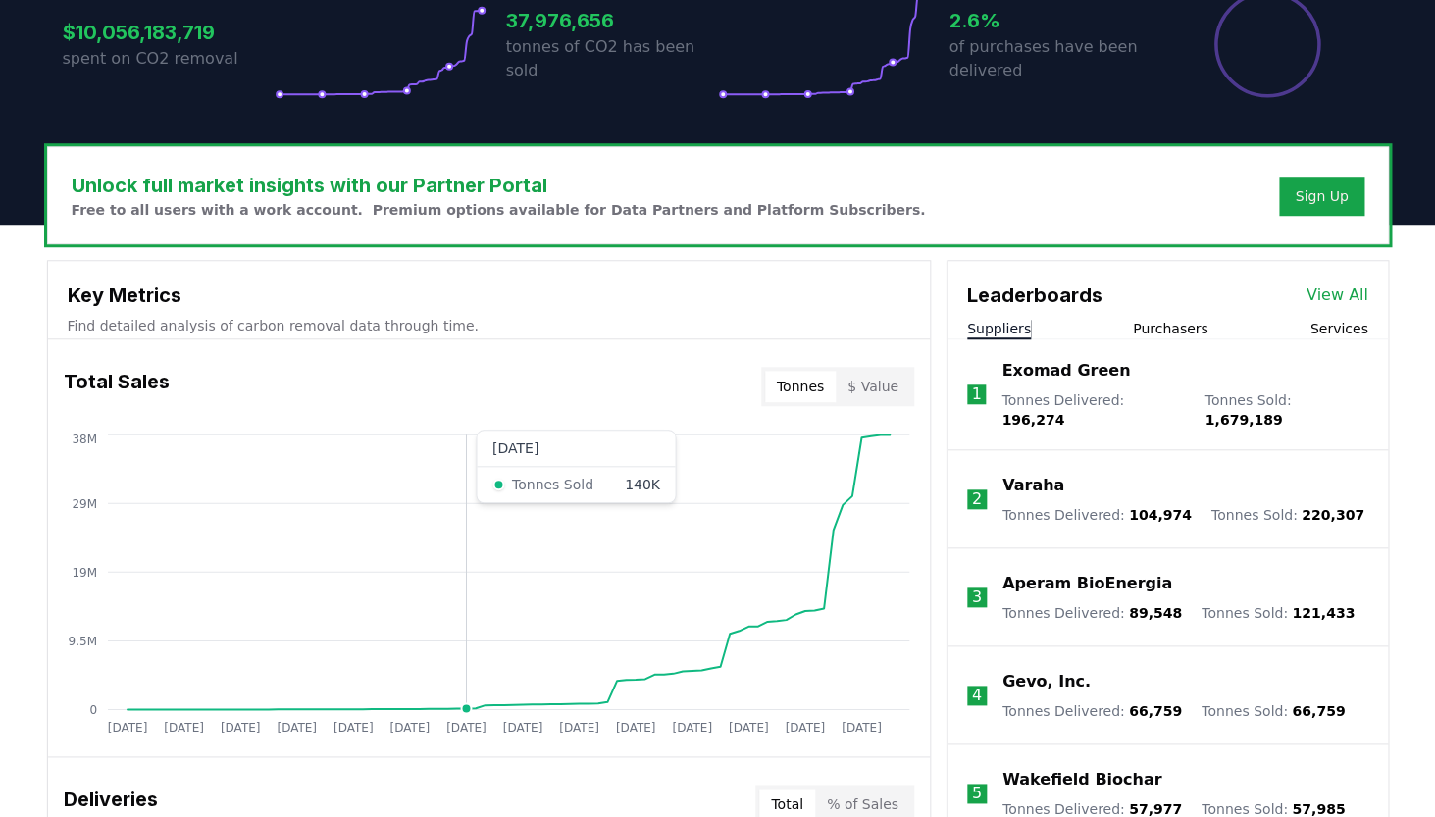
scroll to position [481, 0]
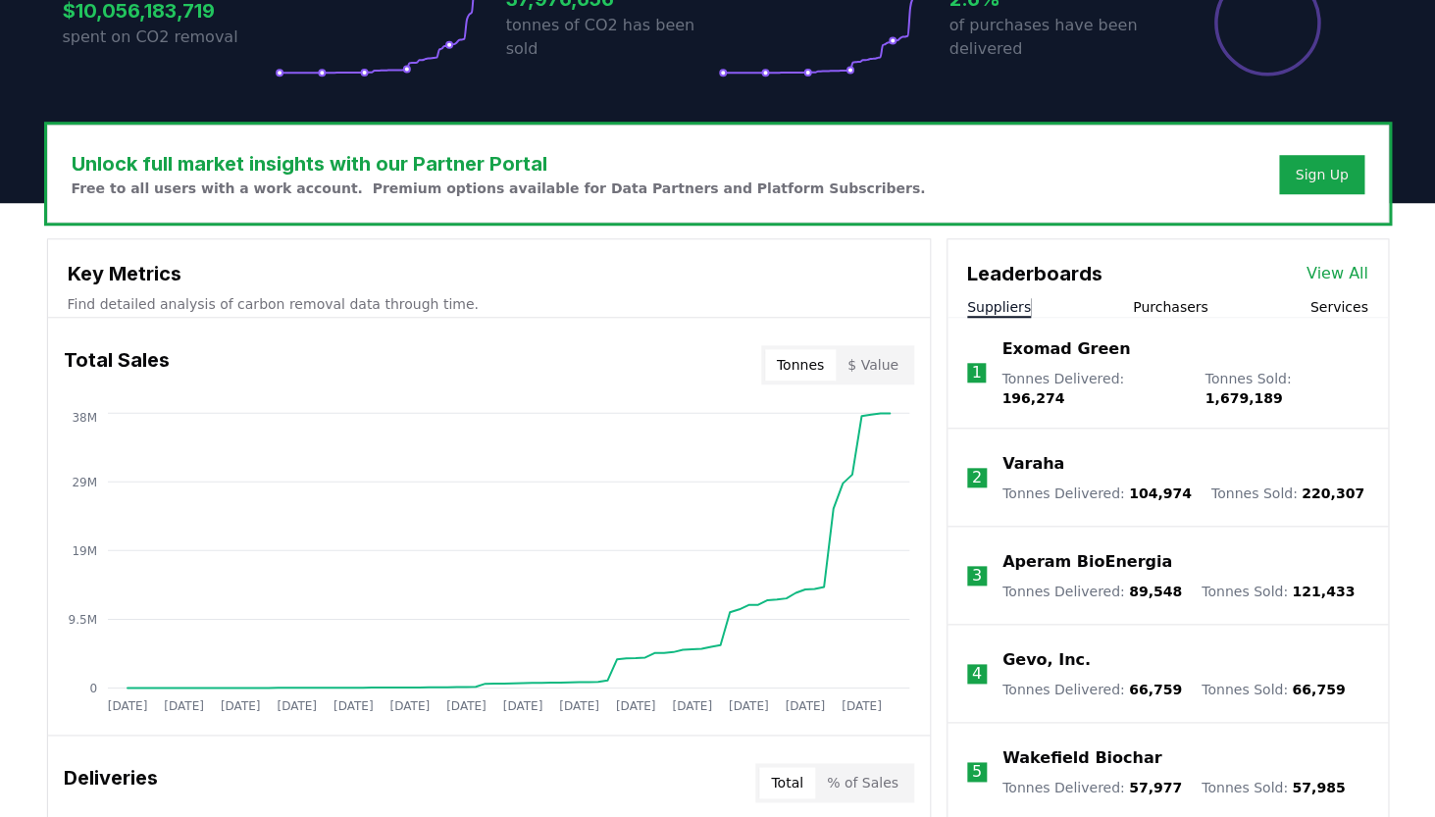
click at [871, 362] on button "$ Value" at bounding box center [872, 364] width 75 height 31
click at [821, 357] on button "Tonnes" at bounding box center [800, 364] width 71 height 31
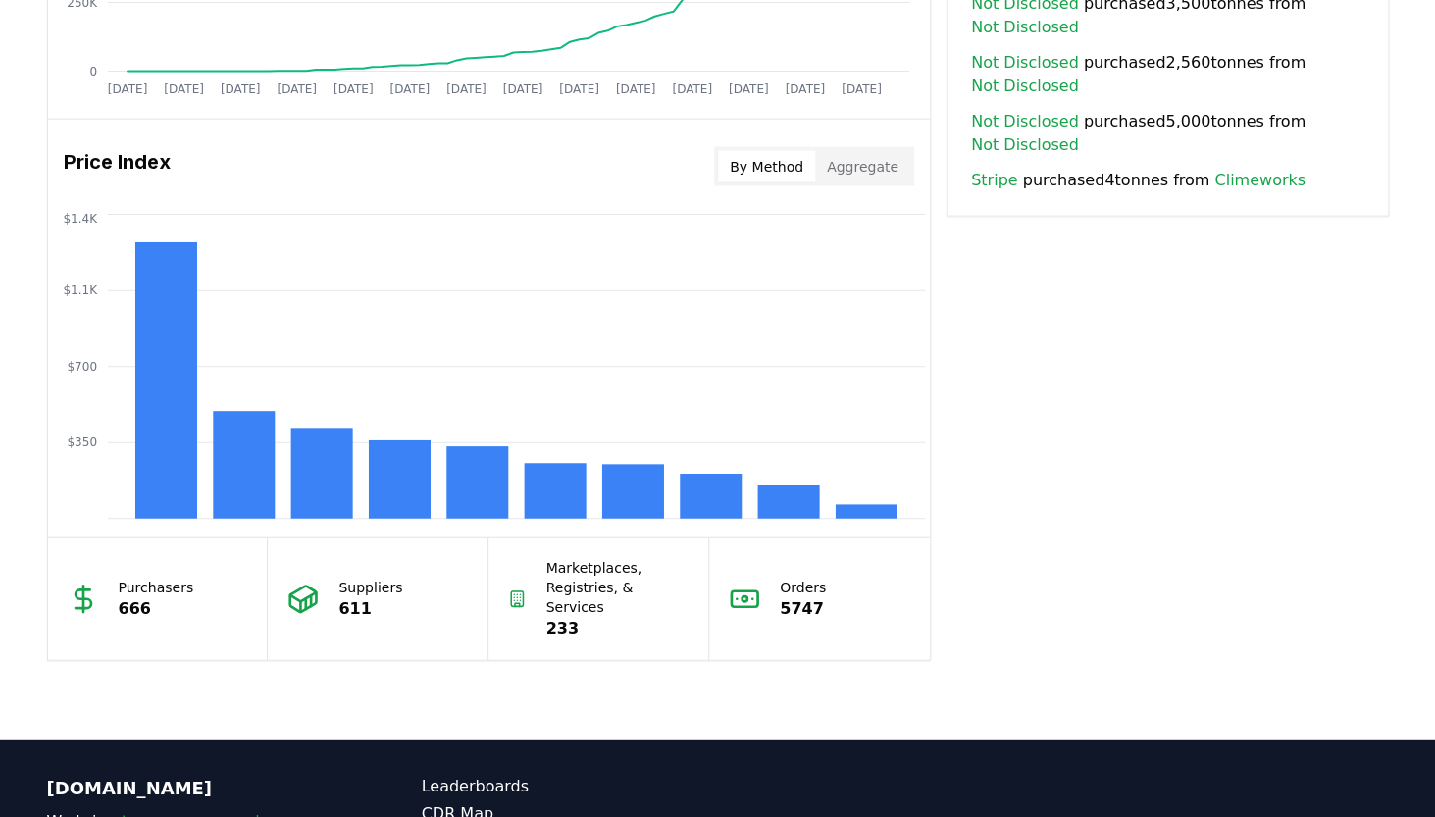
scroll to position [1506, 0]
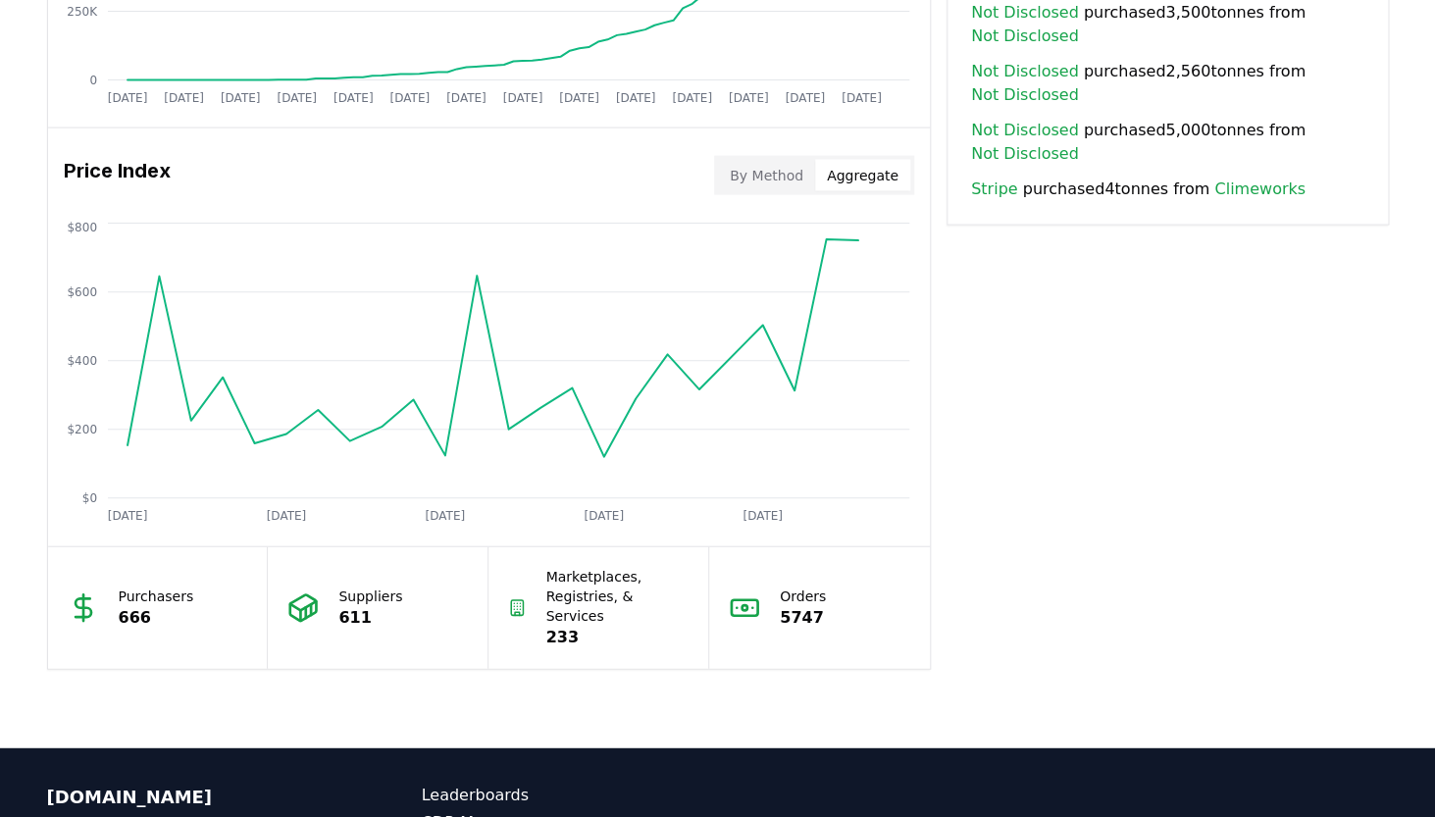
click at [863, 176] on button "Aggregate" at bounding box center [862, 175] width 95 height 31
click at [792, 169] on button "By Method" at bounding box center [766, 175] width 97 height 31
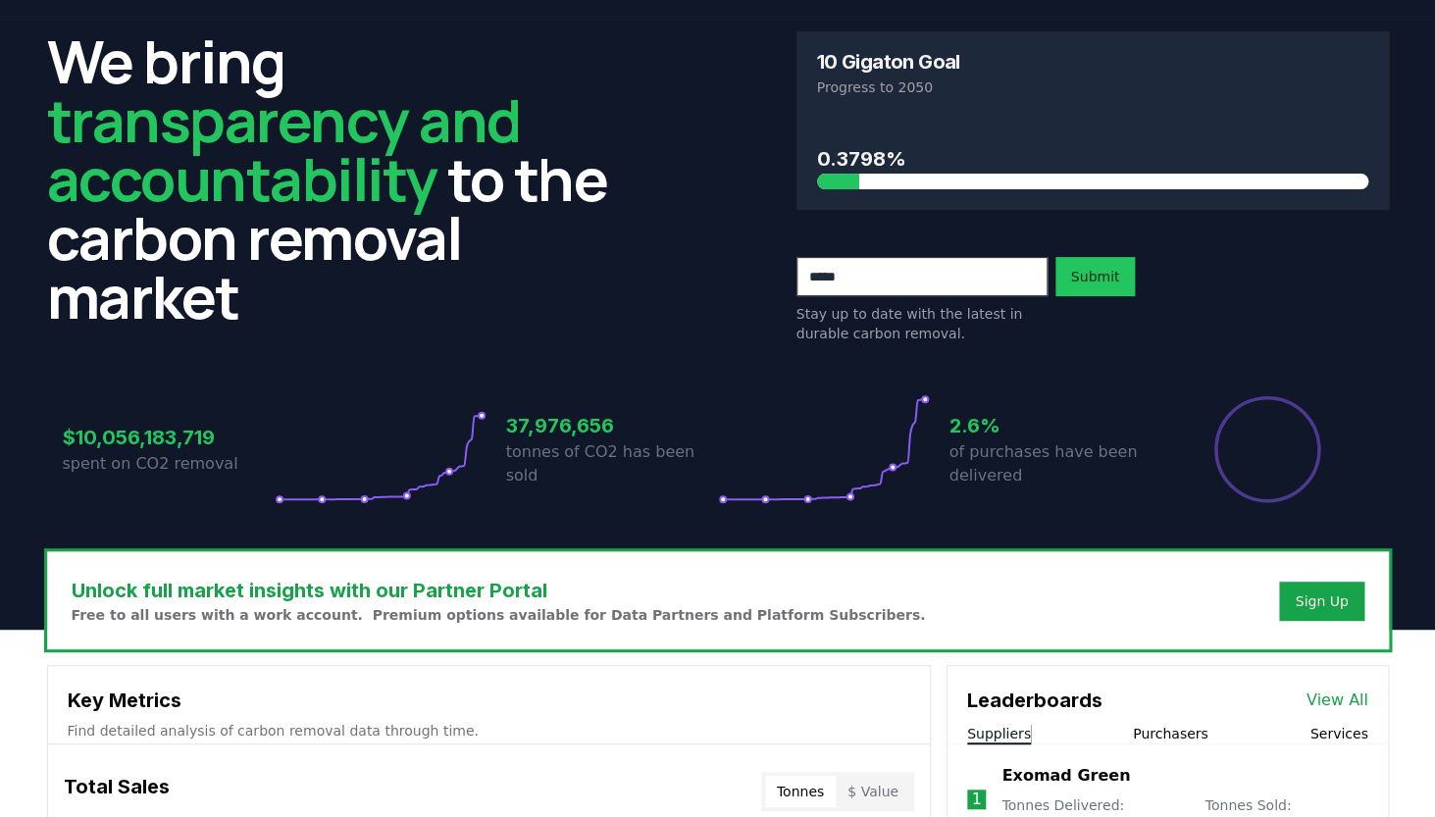
scroll to position [0, 0]
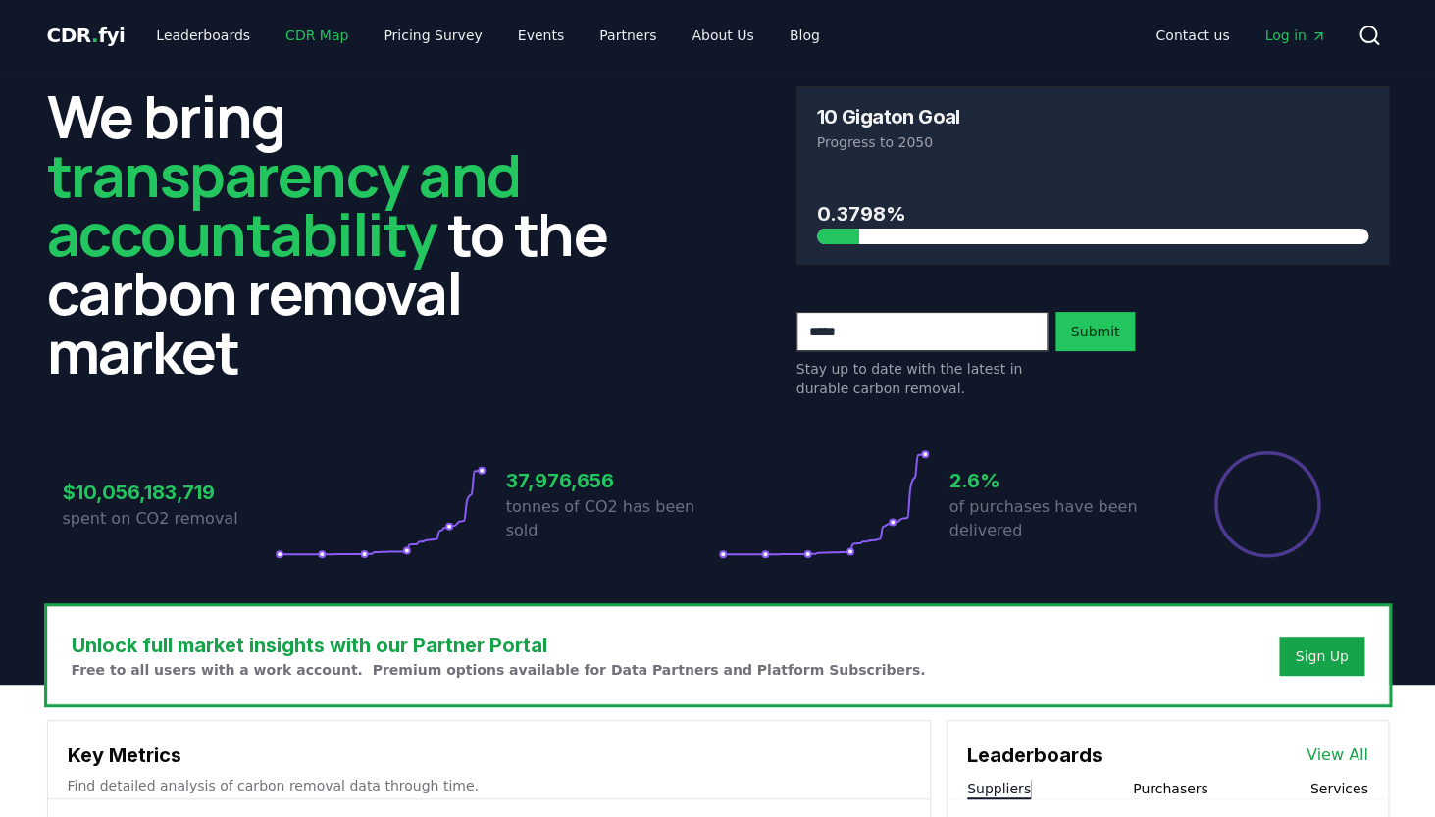
click at [293, 39] on link "CDR Map" at bounding box center [317, 35] width 94 height 35
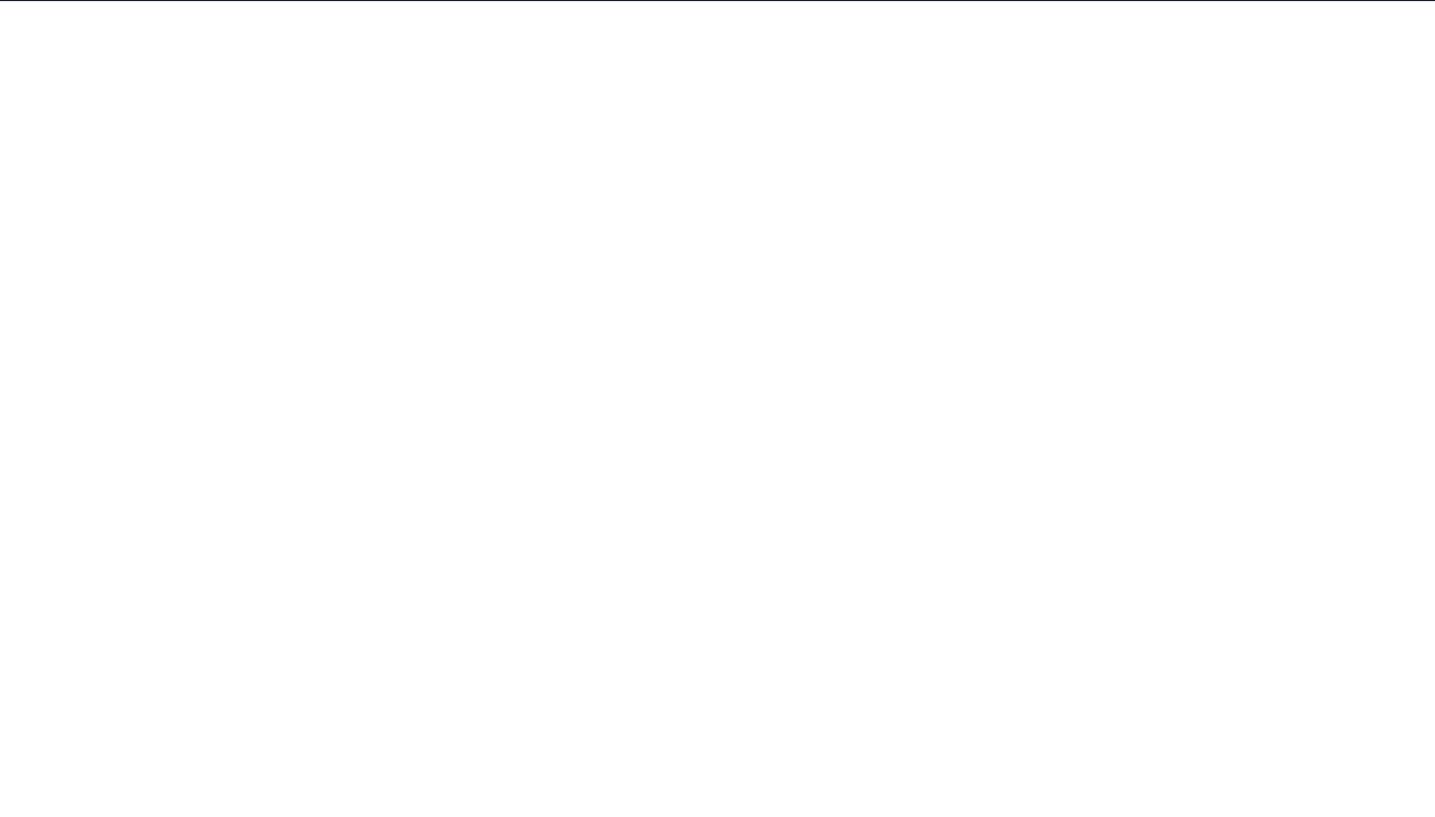
scroll to position [119, 0]
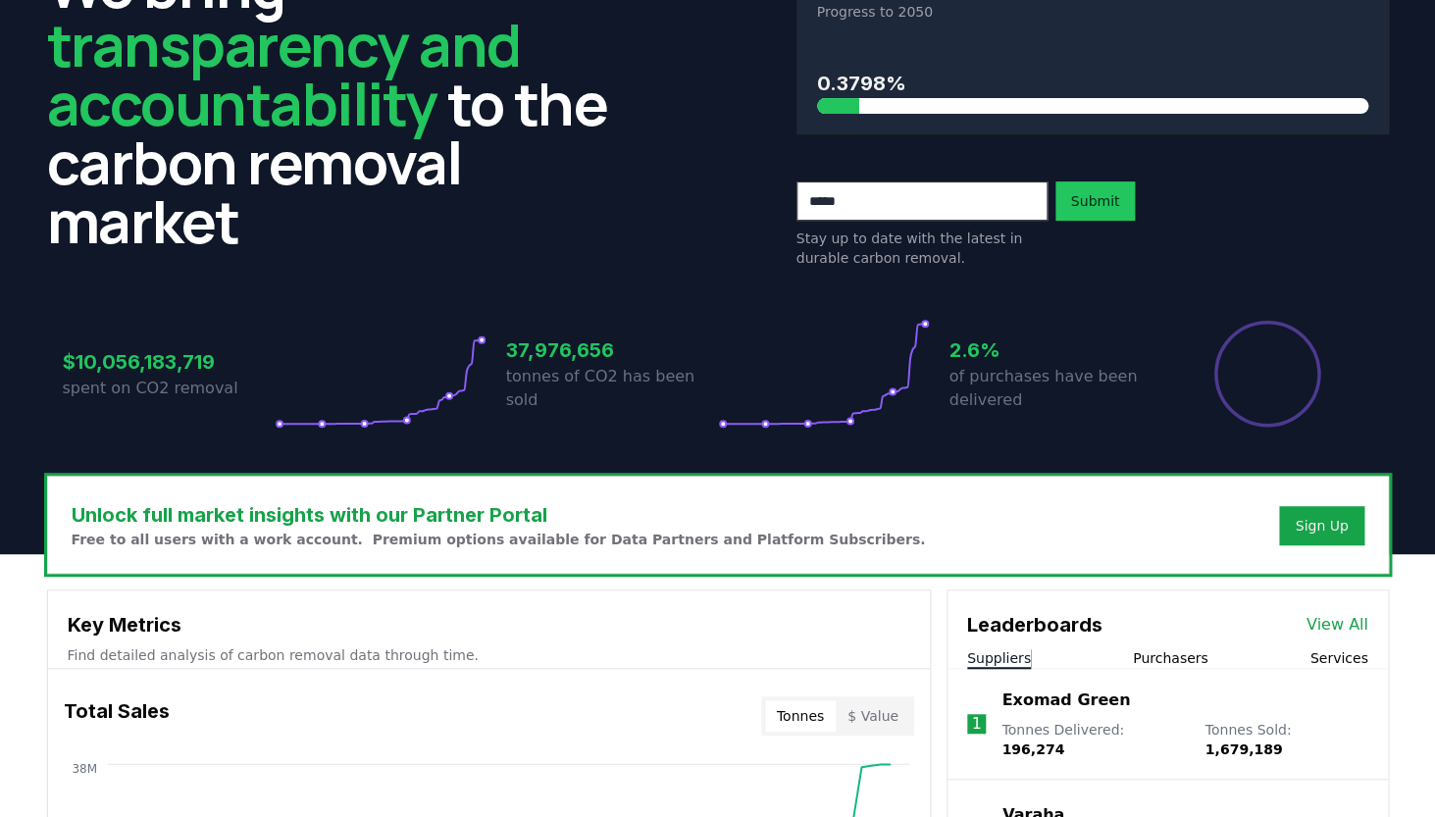
scroll to position [126, 0]
